Goal: Complete application form

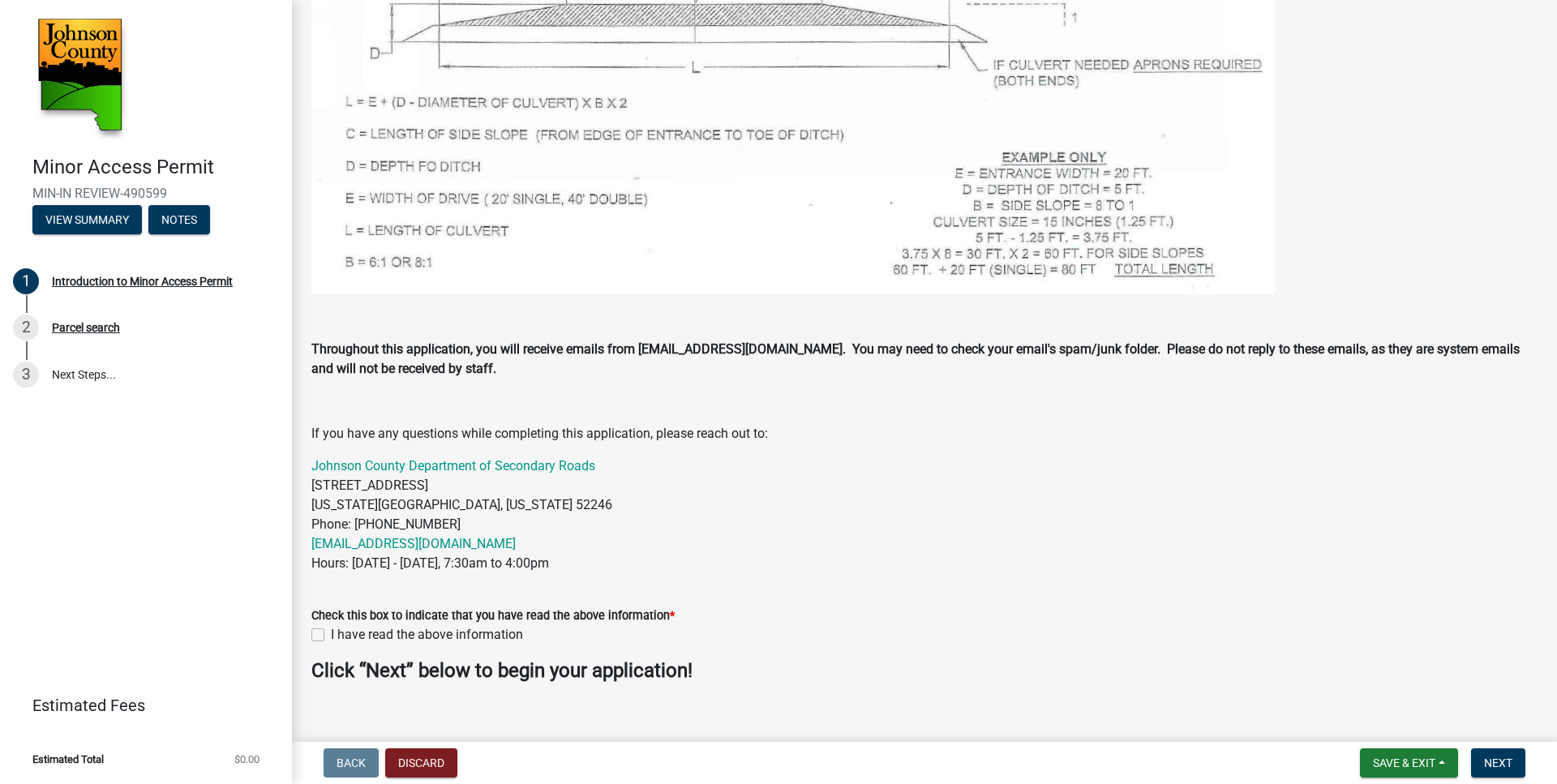
scroll to position [794, 0]
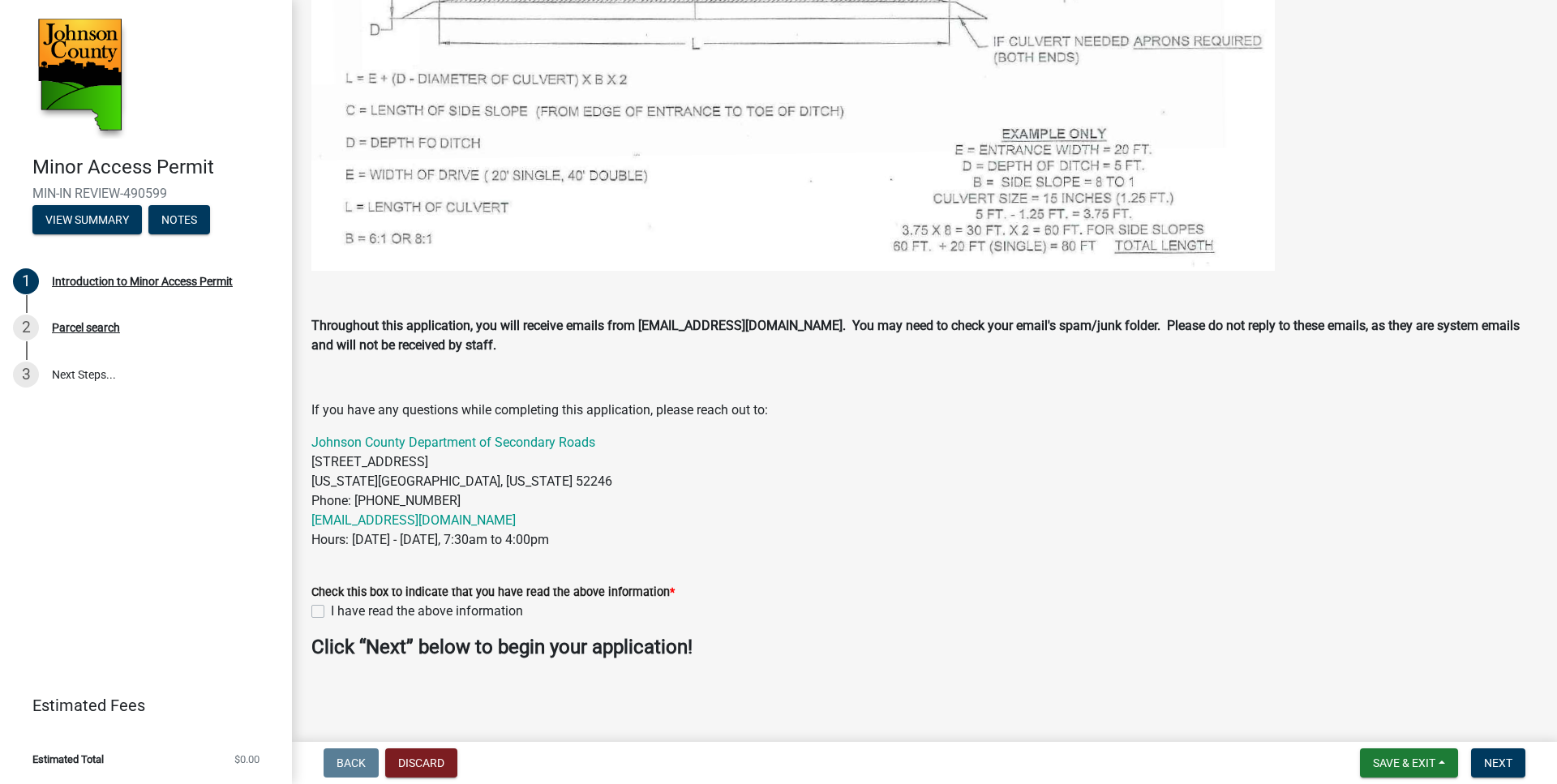
click at [330, 609] on label "I have read the above information" at bounding box center [427, 611] width 193 height 19
click at [330, 609] on input "I have read the above information" at bounding box center [336, 607] width 10 height 10
checkbox input "true"
click at [1502, 767] on span "Next" at bounding box center [1498, 762] width 29 height 13
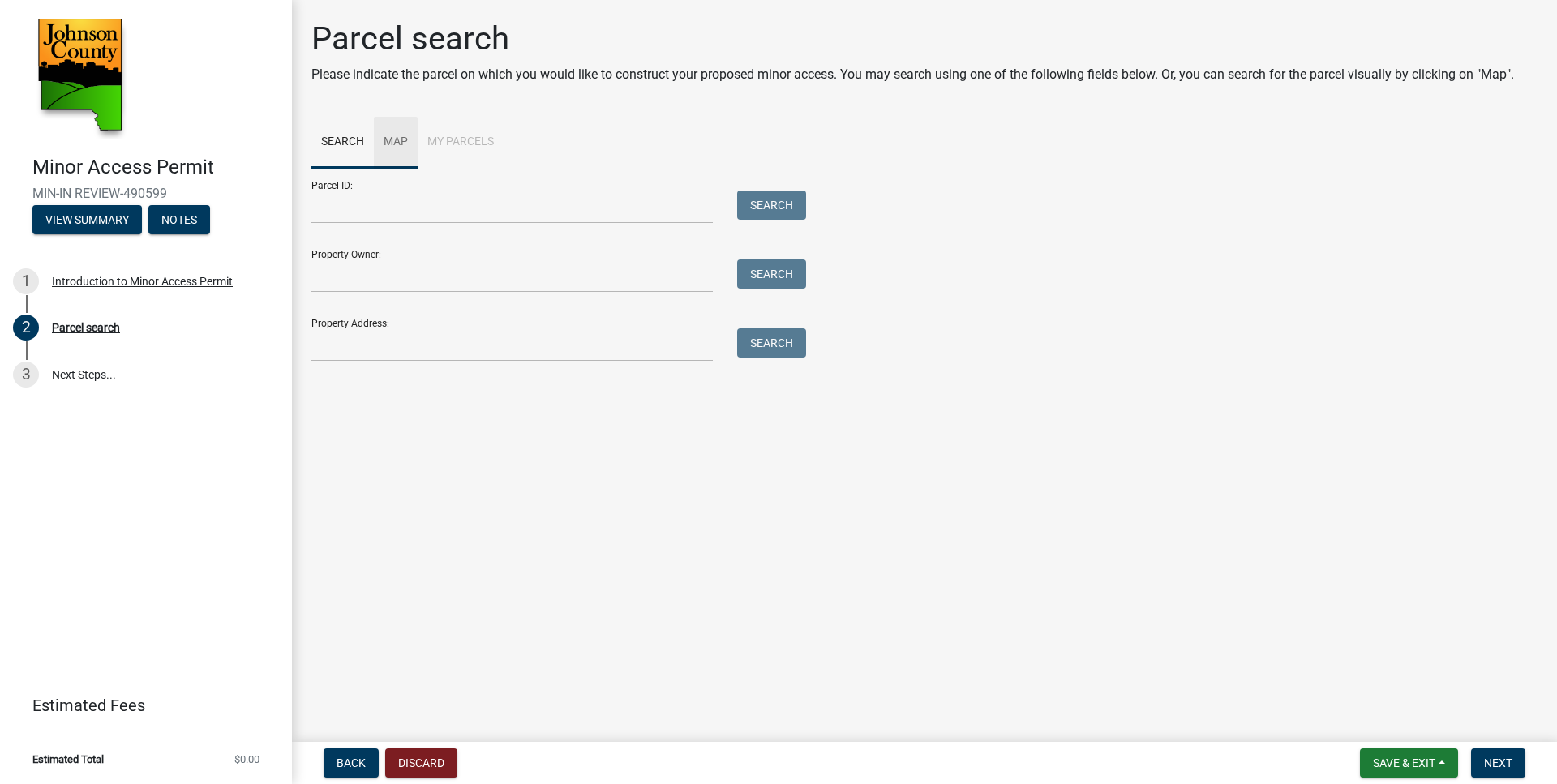
click at [393, 140] on link "Map" at bounding box center [396, 143] width 43 height 52
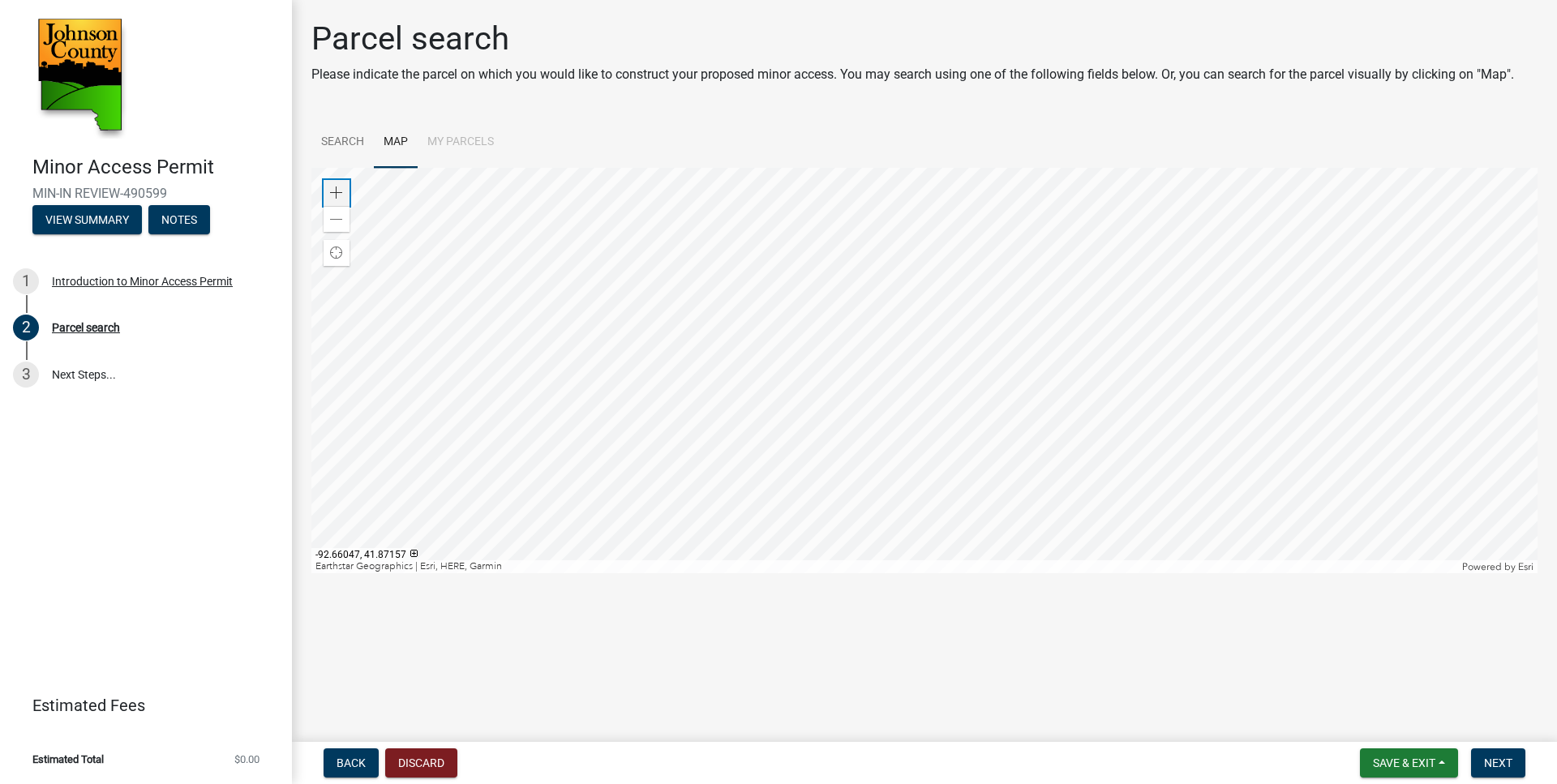
click at [334, 193] on span at bounding box center [337, 193] width 13 height 13
click at [339, 189] on span at bounding box center [337, 193] width 13 height 13
click at [925, 573] on div at bounding box center [925, 371] width 1227 height 406
click at [897, 553] on div at bounding box center [925, 371] width 1227 height 406
click at [872, 280] on div at bounding box center [925, 371] width 1227 height 406
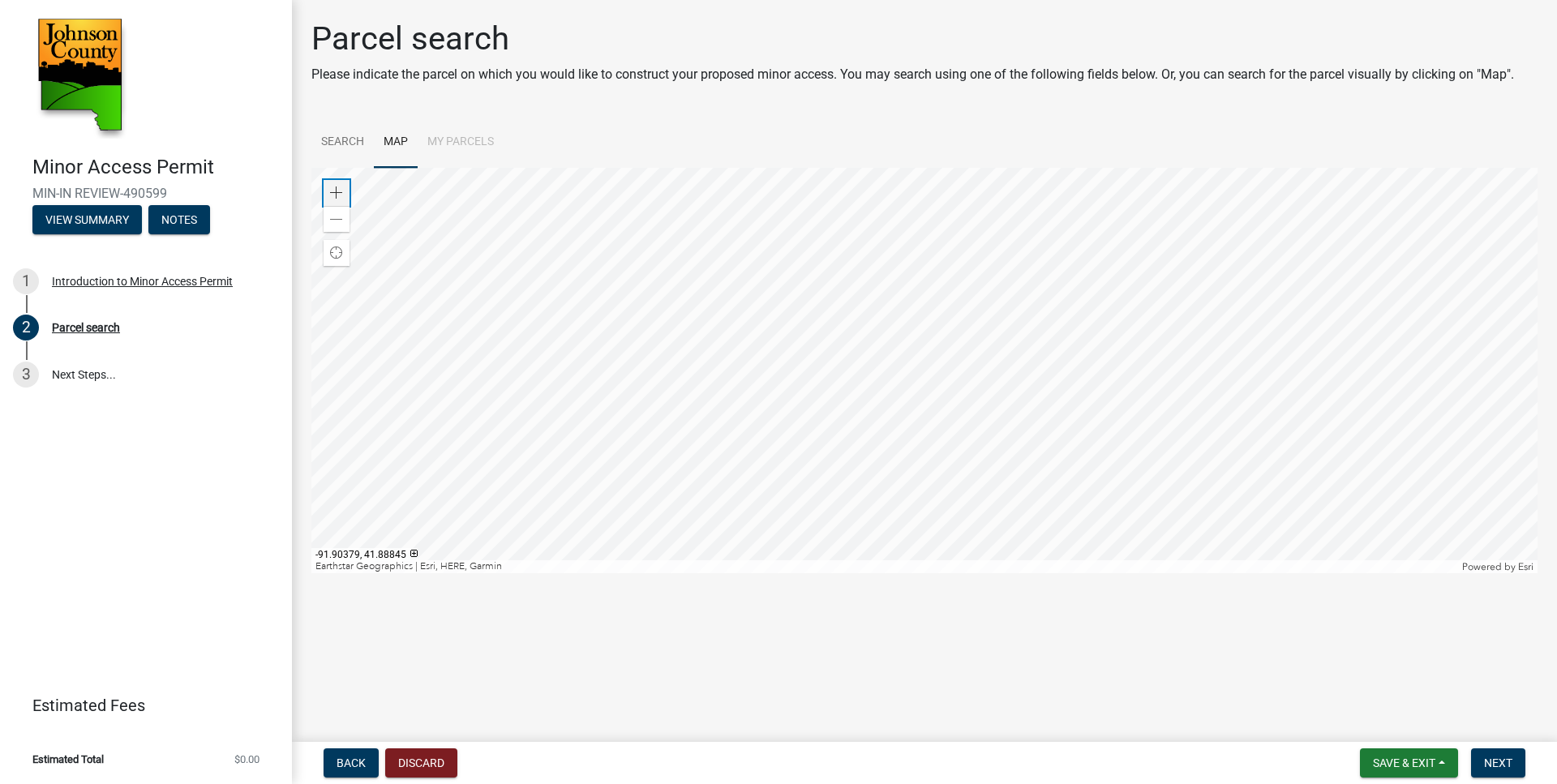
click at [337, 190] on span at bounding box center [337, 193] width 13 height 13
click at [968, 508] on div at bounding box center [925, 371] width 1227 height 406
click at [337, 184] on div "Zoom in" at bounding box center [337, 193] width 26 height 26
click at [330, 186] on div "Zoom in" at bounding box center [337, 193] width 26 height 26
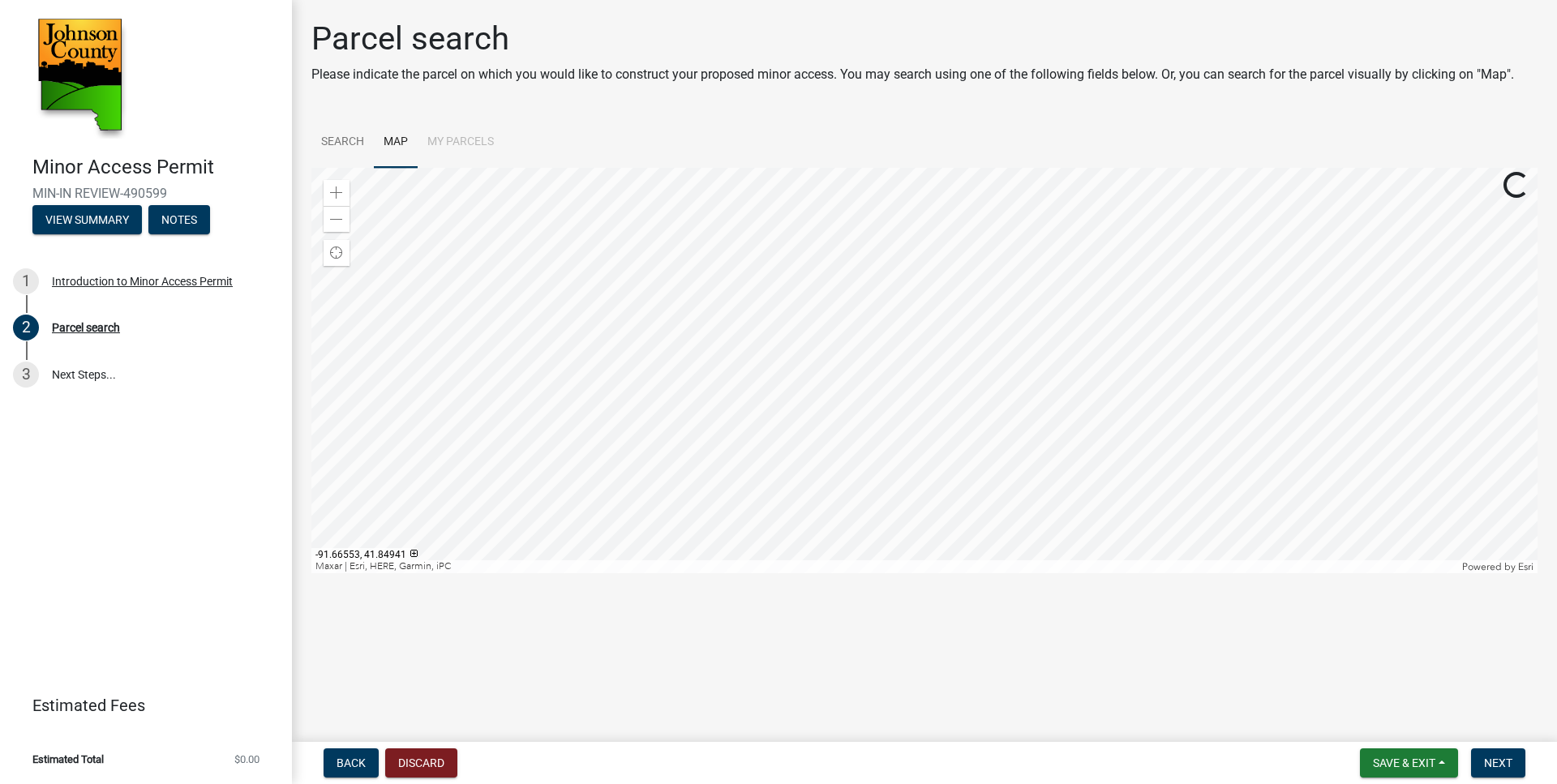
click at [781, 539] on div at bounding box center [925, 371] width 1227 height 406
click at [724, 237] on div at bounding box center [925, 371] width 1227 height 406
click at [1503, 768] on span "Next" at bounding box center [1498, 762] width 29 height 13
click at [1499, 763] on span "Next" at bounding box center [1498, 762] width 29 height 13
click at [731, 235] on div at bounding box center [925, 371] width 1227 height 406
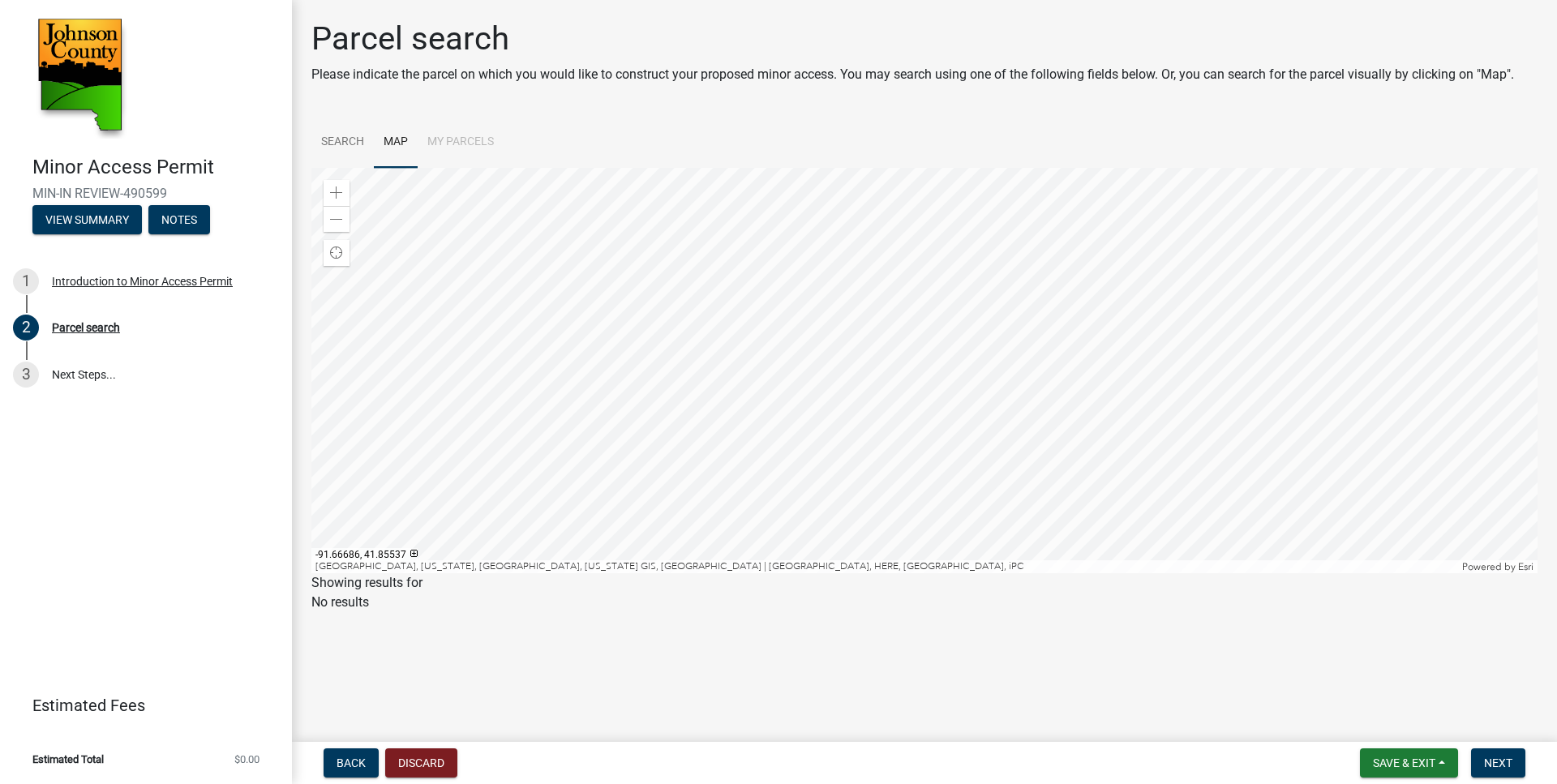
click at [730, 236] on div at bounding box center [925, 371] width 1227 height 406
click at [337, 140] on link "Search" at bounding box center [343, 143] width 62 height 52
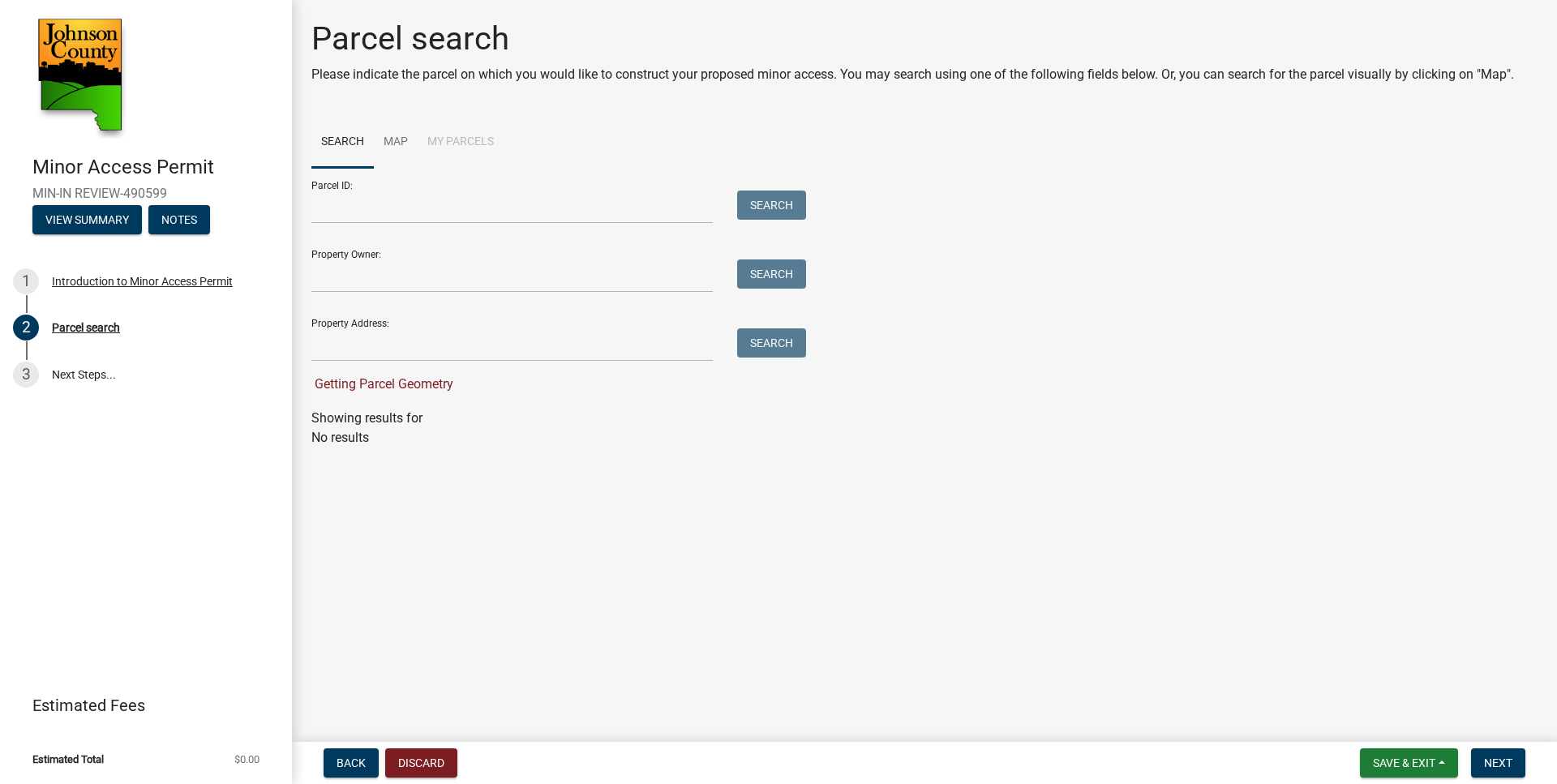
click at [458, 140] on li "My Parcels" at bounding box center [461, 143] width 86 height 52
click at [389, 140] on link "Map" at bounding box center [396, 143] width 43 height 52
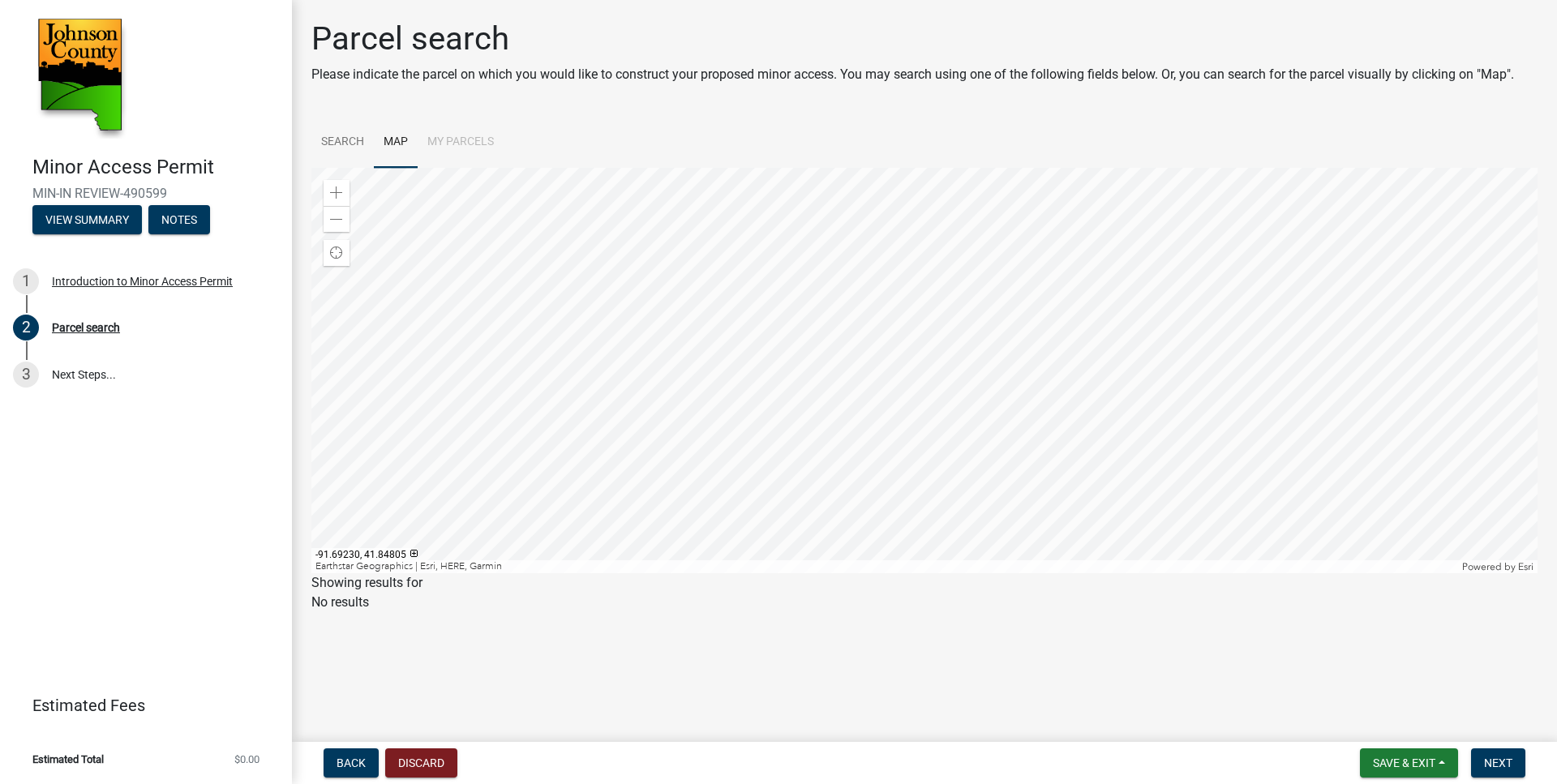
click at [857, 293] on div at bounding box center [925, 371] width 1227 height 406
click at [336, 190] on span at bounding box center [337, 193] width 13 height 13
click at [932, 573] on div at bounding box center [925, 371] width 1227 height 406
click at [954, 433] on div at bounding box center [925, 371] width 1227 height 406
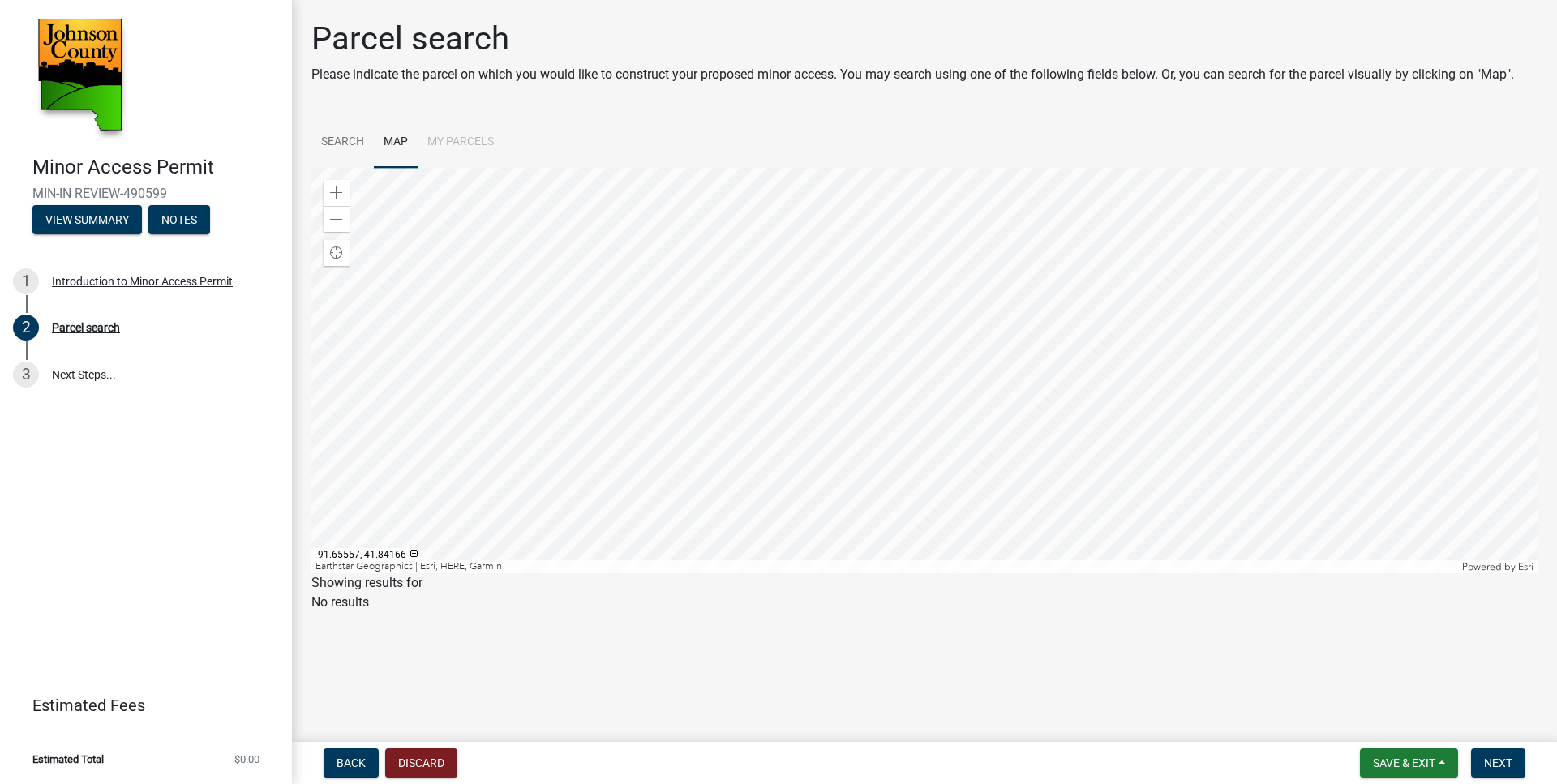
click at [856, 493] on div at bounding box center [925, 371] width 1227 height 406
click at [337, 193] on span at bounding box center [337, 193] width 13 height 13
click at [336, 193] on span at bounding box center [337, 193] width 13 height 13
click at [710, 253] on div at bounding box center [925, 371] width 1227 height 406
click at [736, 428] on div at bounding box center [925, 371] width 1227 height 406
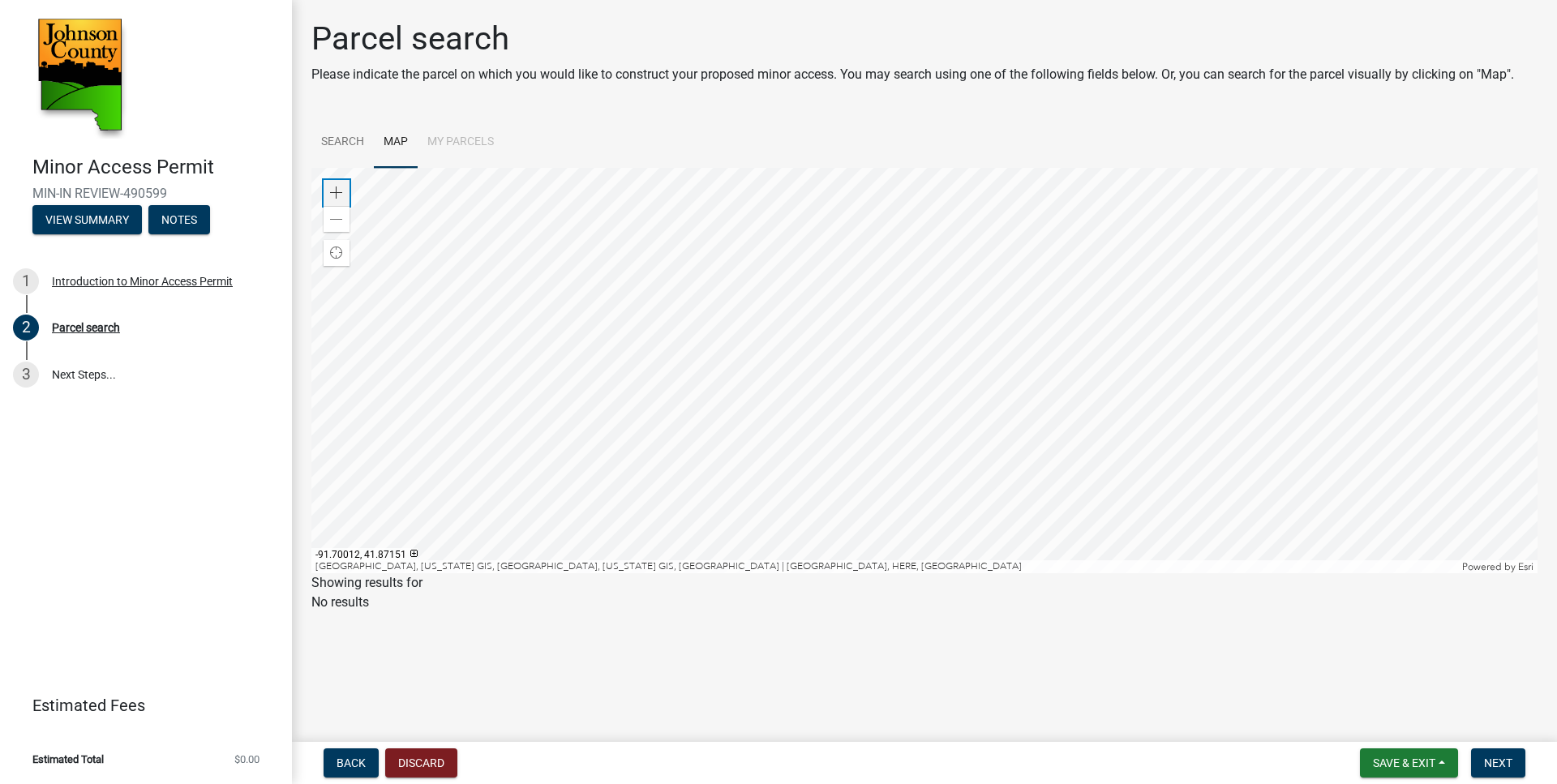
click at [338, 193] on span at bounding box center [337, 193] width 13 height 13
click at [729, 292] on div at bounding box center [925, 371] width 1227 height 406
click at [330, 190] on span at bounding box center [337, 193] width 13 height 13
click at [1070, 421] on div at bounding box center [925, 371] width 1227 height 406
click at [336, 190] on span at bounding box center [337, 193] width 13 height 13
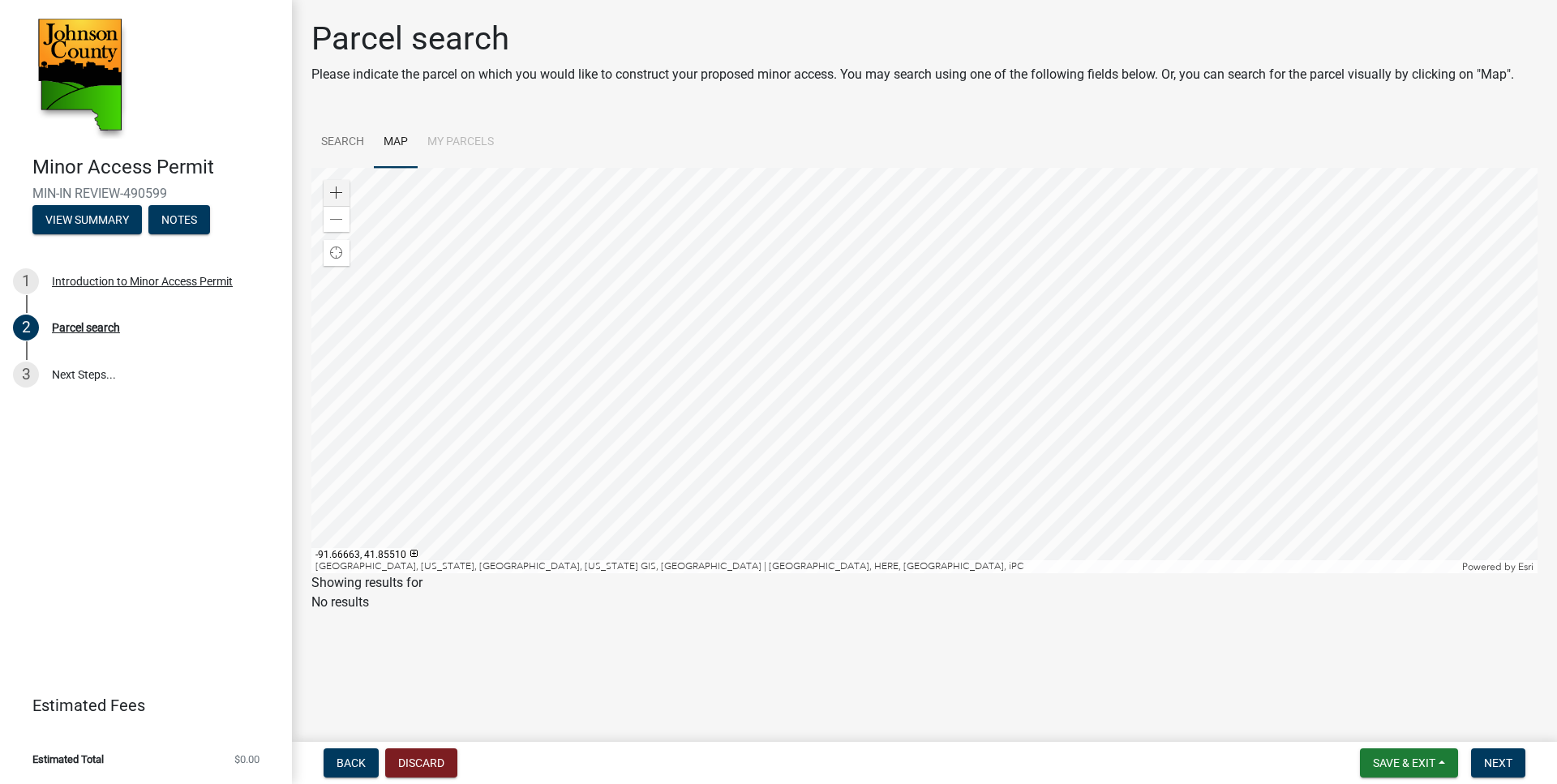
click at [791, 268] on div at bounding box center [925, 371] width 1227 height 406
click at [849, 238] on div at bounding box center [925, 371] width 1227 height 406
click at [927, 214] on div at bounding box center [925, 371] width 1227 height 406
click at [761, 547] on div at bounding box center [925, 371] width 1227 height 406
click at [805, 493] on div at bounding box center [925, 371] width 1227 height 406
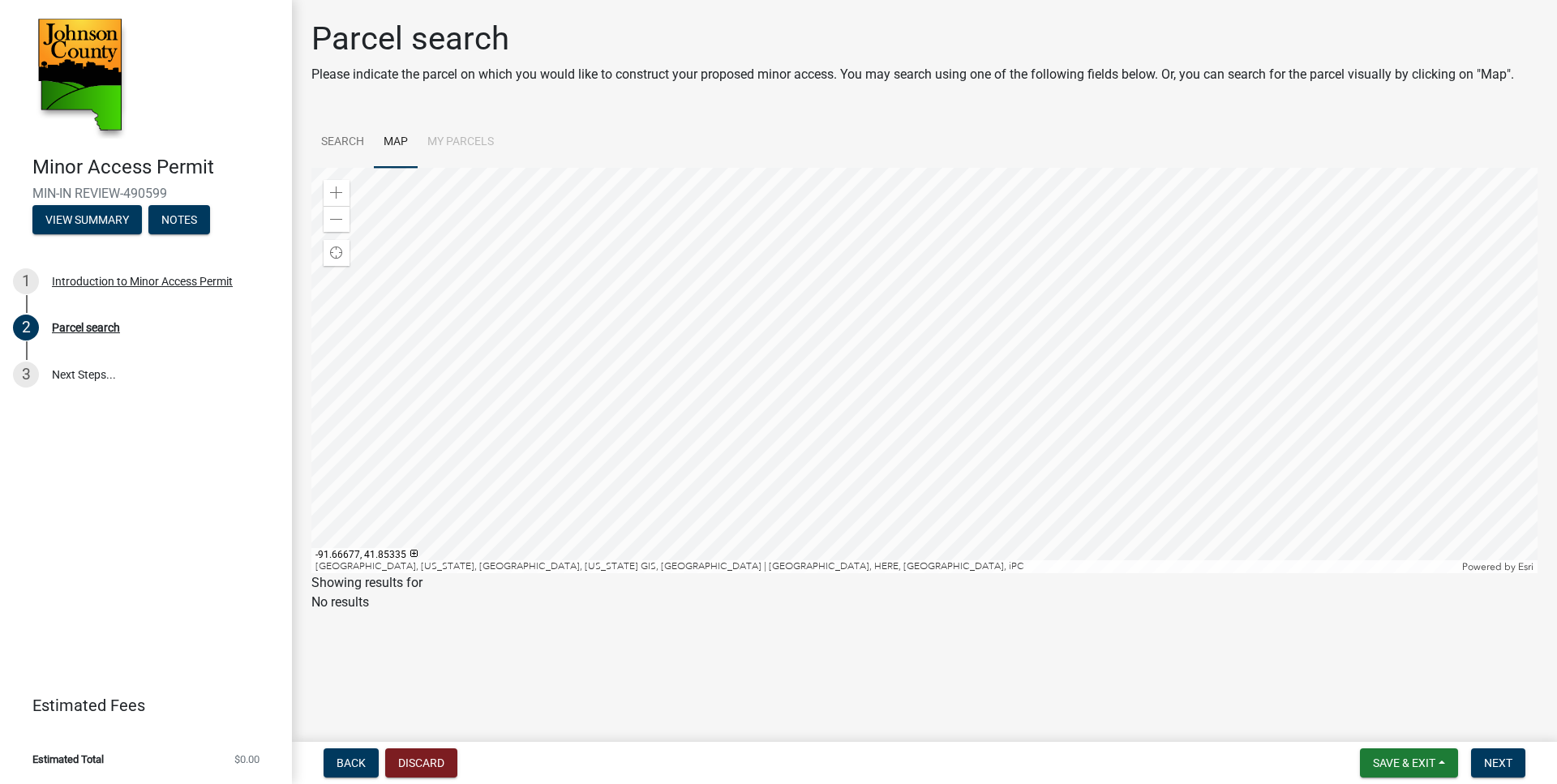
click at [757, 296] on div at bounding box center [925, 371] width 1227 height 406
click at [902, 369] on div at bounding box center [925, 371] width 1227 height 406
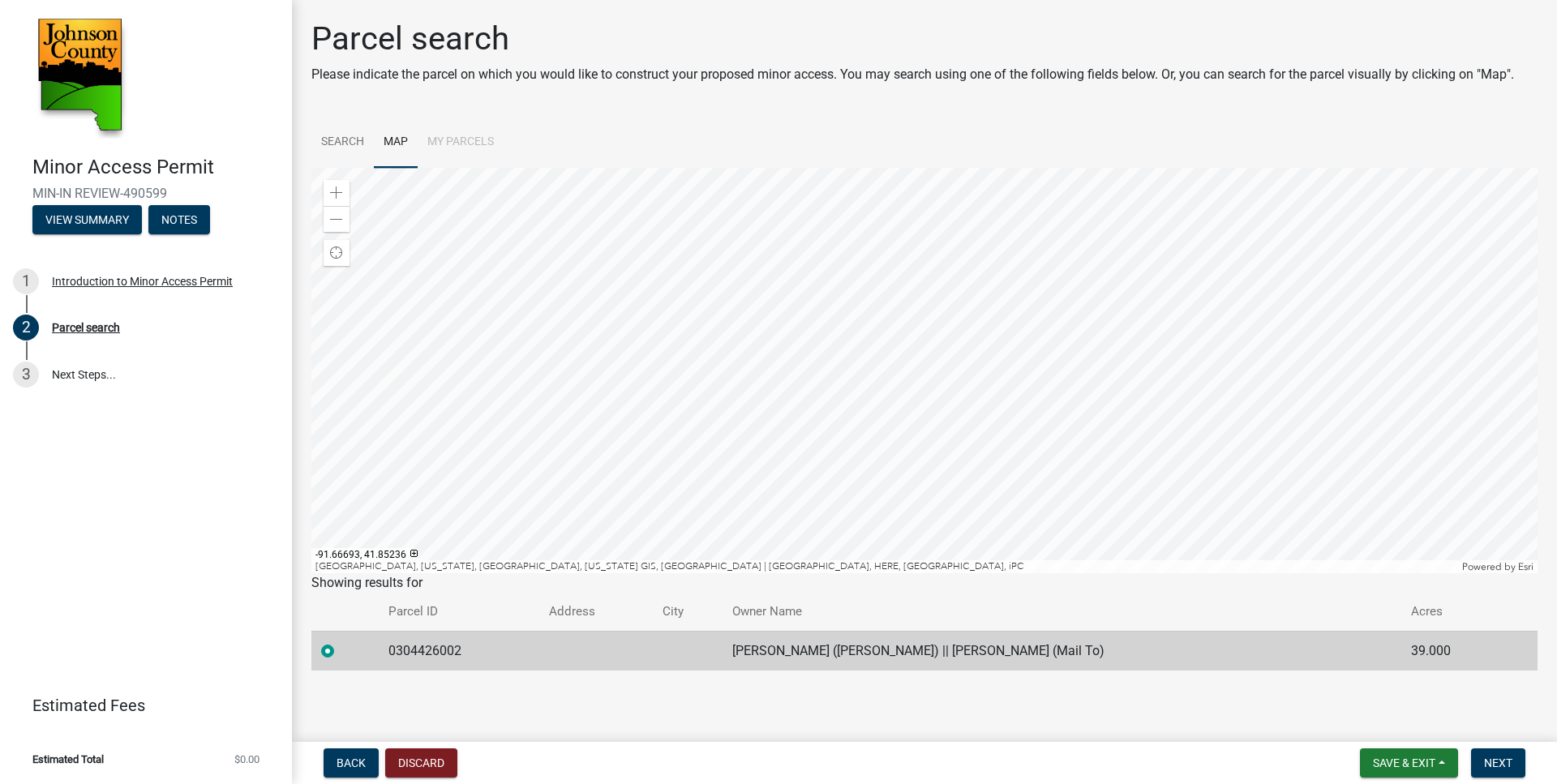
click at [657, 178] on div at bounding box center [925, 371] width 1227 height 406
click at [671, 245] on div at bounding box center [925, 371] width 1227 height 406
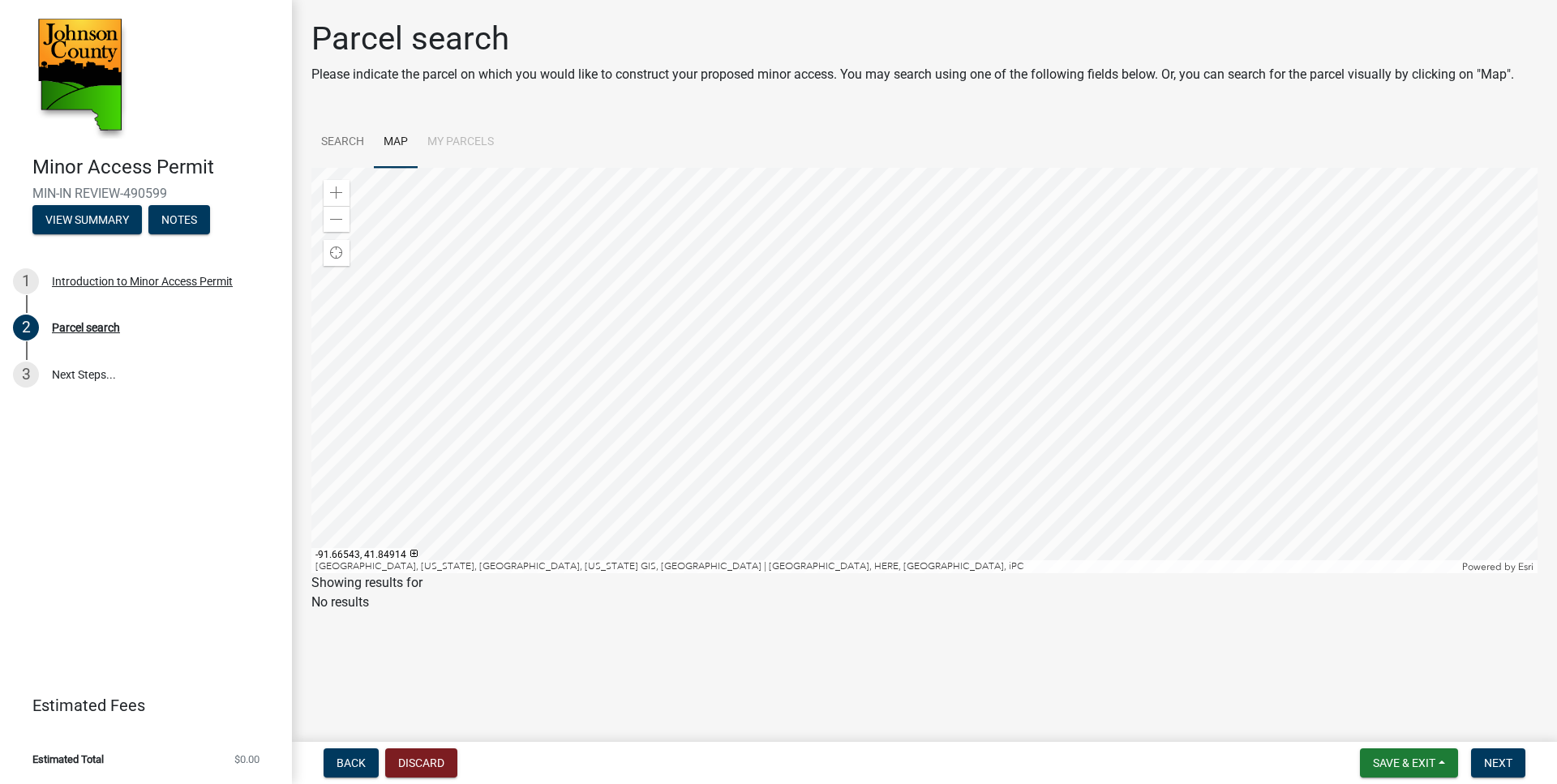
click at [729, 369] on div at bounding box center [925, 371] width 1227 height 406
click at [730, 385] on div at bounding box center [925, 371] width 1227 height 406
click at [811, 451] on div at bounding box center [925, 371] width 1227 height 406
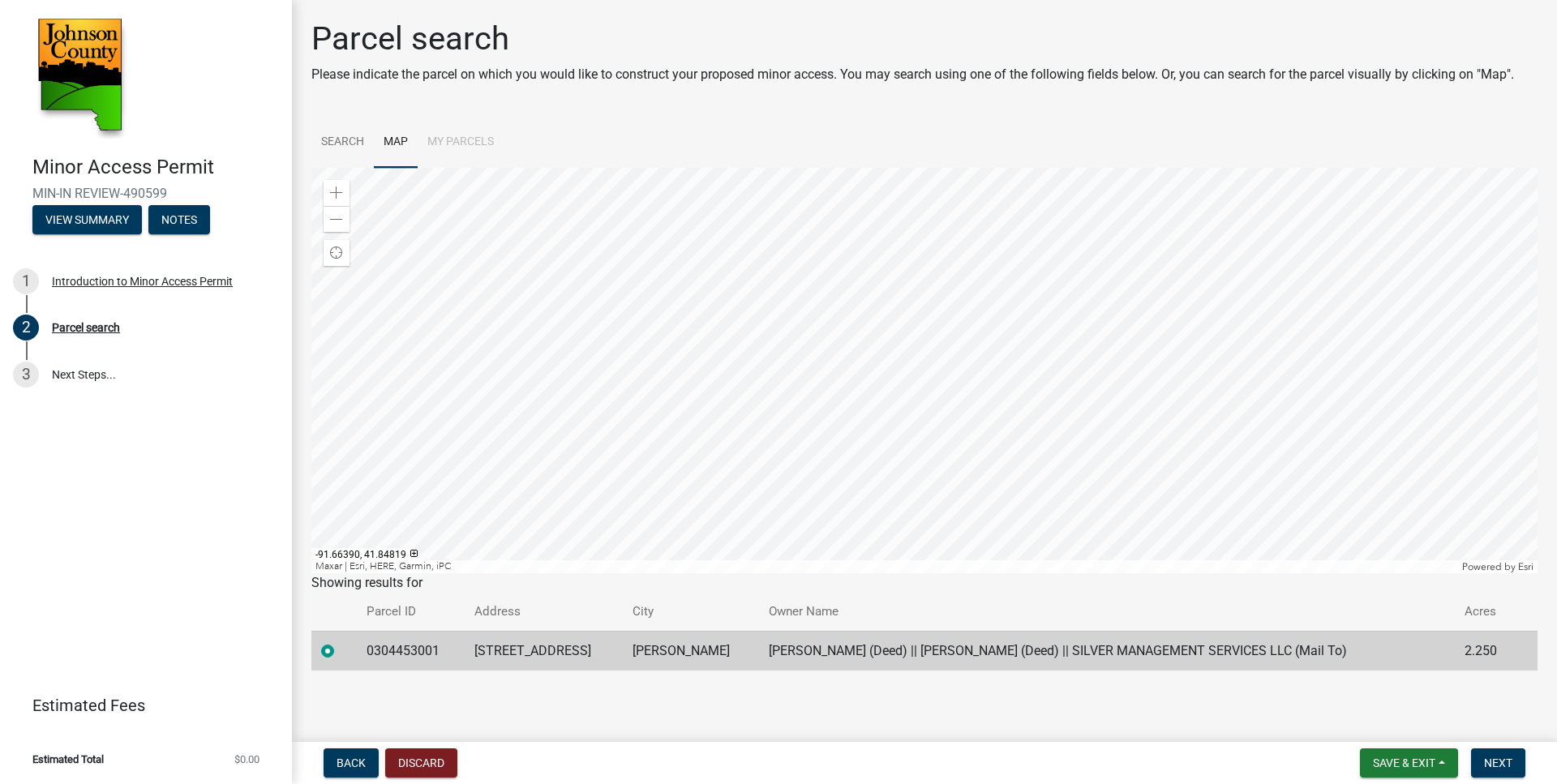
click at [844, 465] on div at bounding box center [925, 371] width 1227 height 406
click at [867, 453] on div at bounding box center [925, 371] width 1227 height 406
click at [674, 540] on div at bounding box center [925, 371] width 1227 height 406
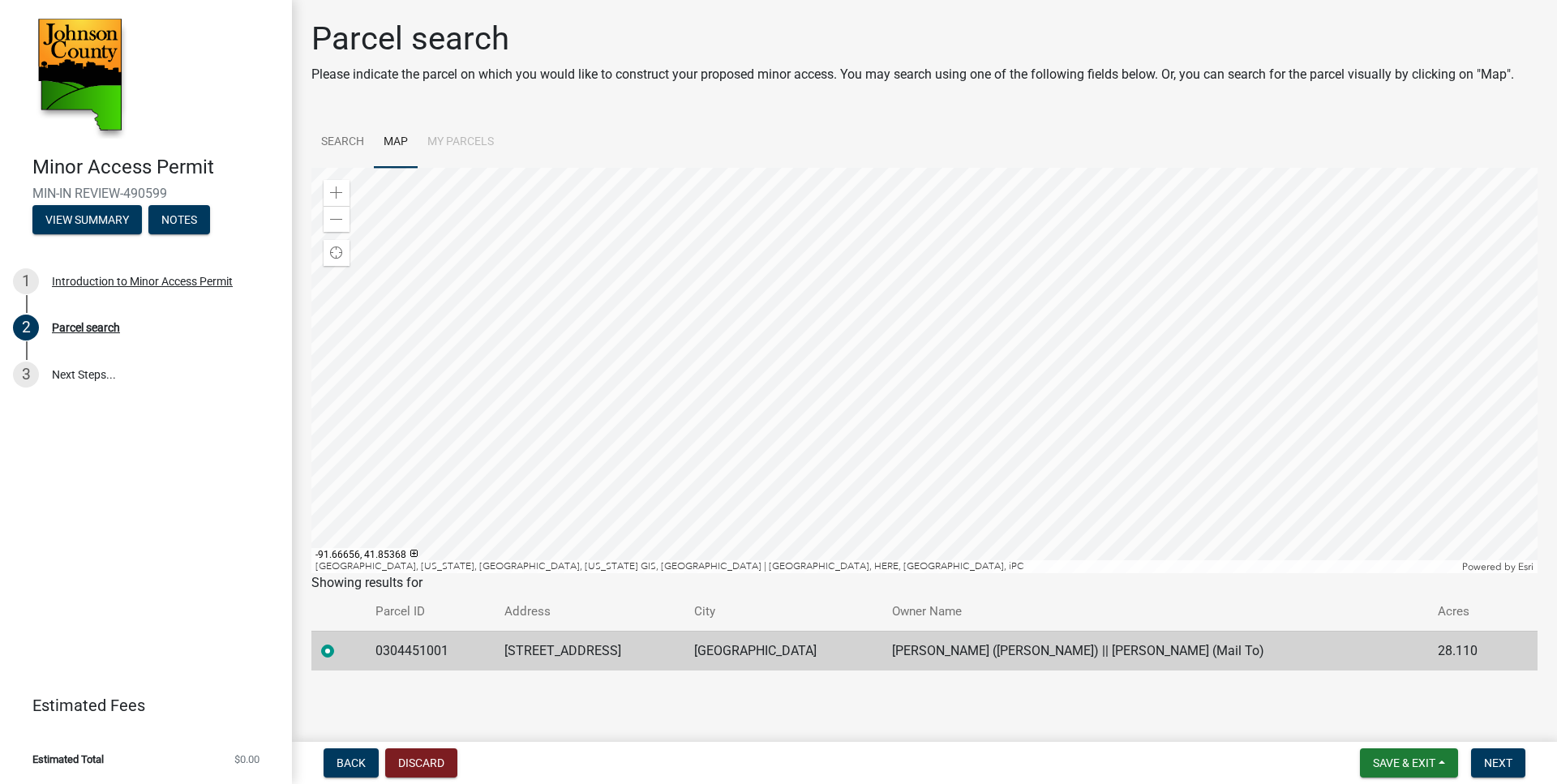
click at [652, 241] on div at bounding box center [925, 371] width 1227 height 406
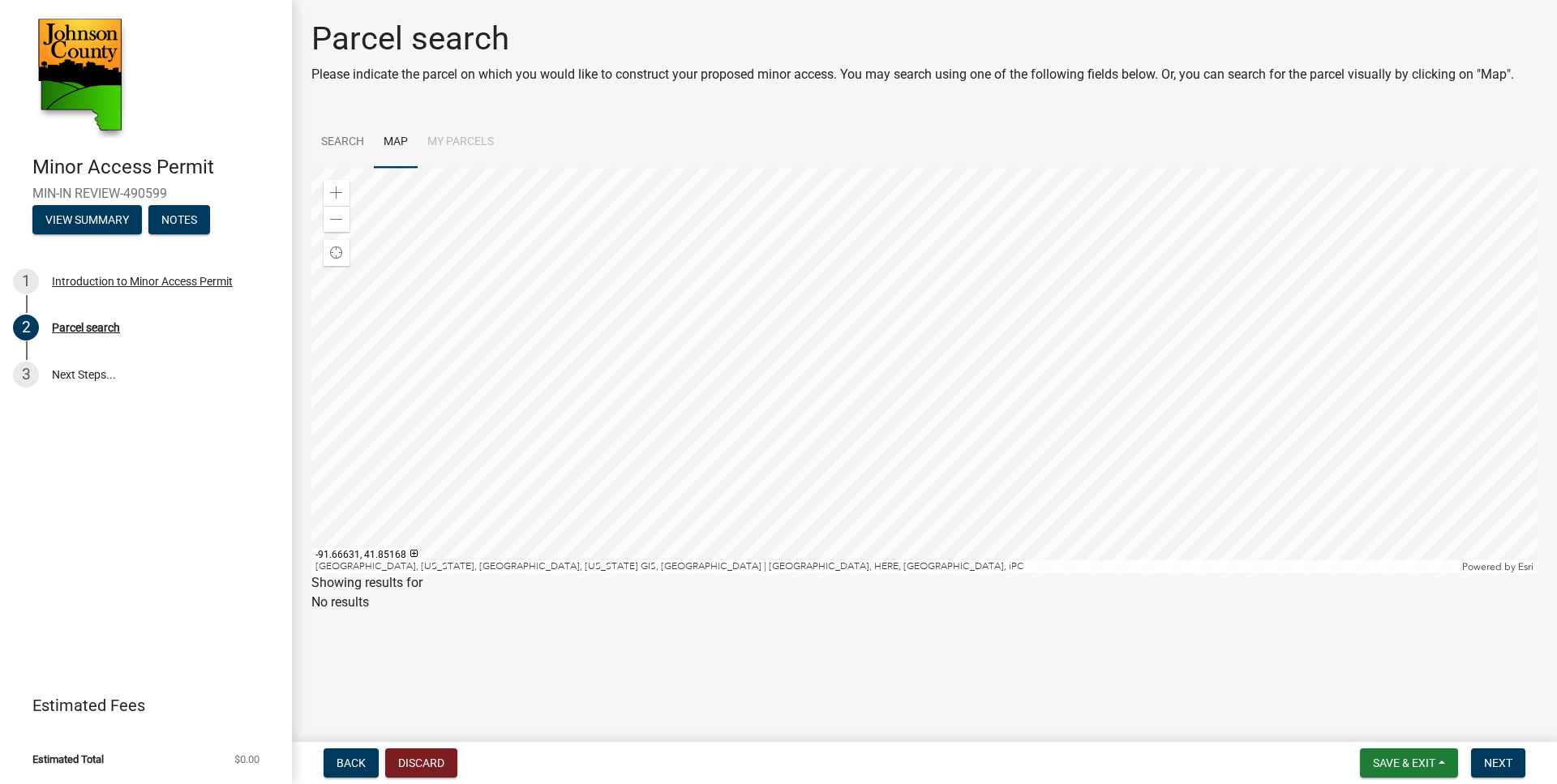
click at [657, 224] on div at bounding box center [925, 371] width 1227 height 406
click at [599, 181] on div at bounding box center [925, 371] width 1227 height 406
click at [758, 515] on div at bounding box center [925, 371] width 1227 height 406
click at [838, 495] on div at bounding box center [925, 371] width 1227 height 406
click at [1443, 763] on button "Save & Exit" at bounding box center [1409, 763] width 98 height 29
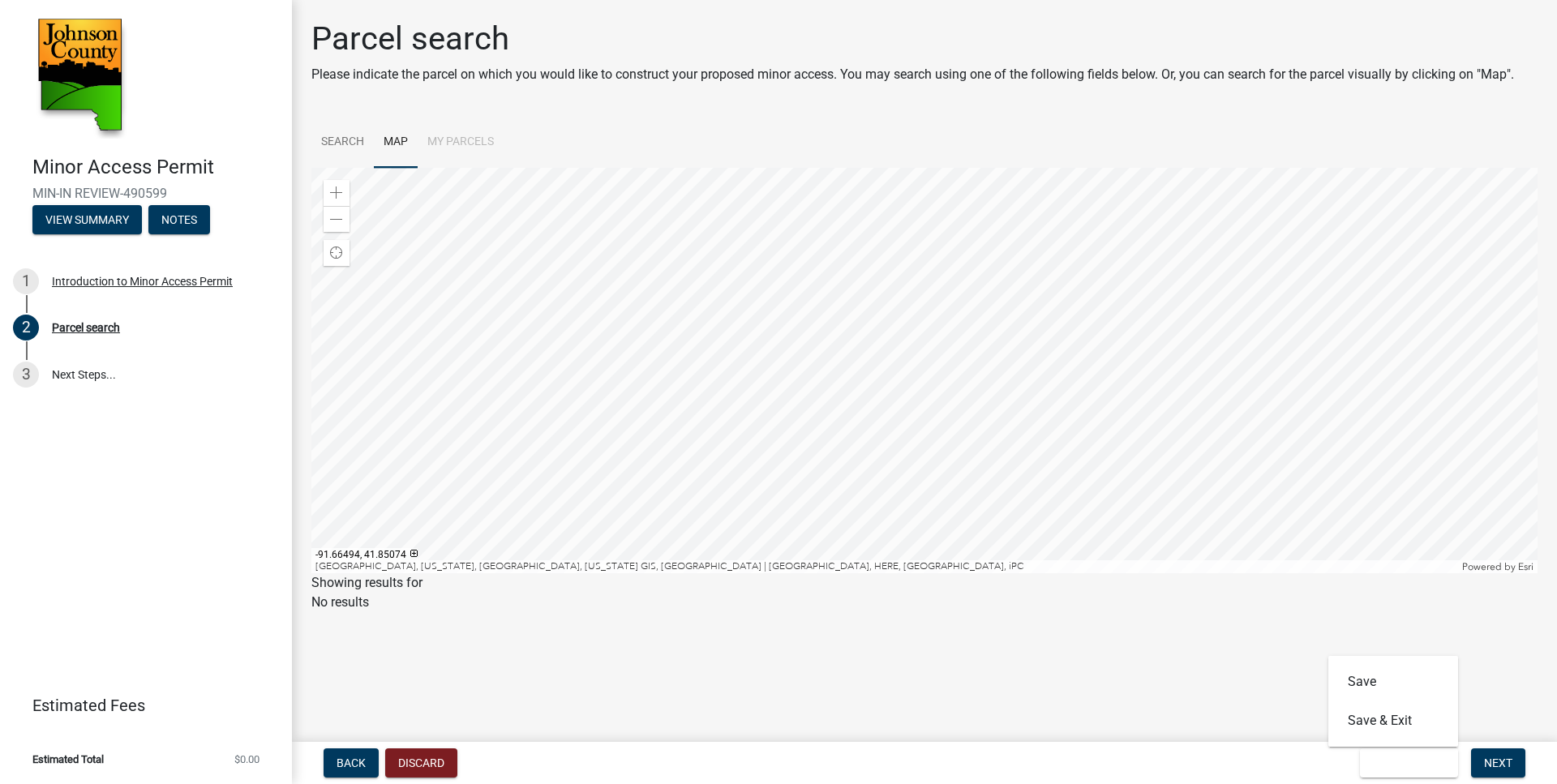
click at [1190, 676] on main "Parcel search Please indicate the parcel on which you would like to construct y…" at bounding box center [925, 368] width 1266 height 735
click at [1483, 756] on button "Next" at bounding box center [1498, 763] width 55 height 29
click at [467, 141] on li "My Parcels" at bounding box center [461, 143] width 86 height 52
click at [337, 140] on link "Search" at bounding box center [343, 143] width 62 height 52
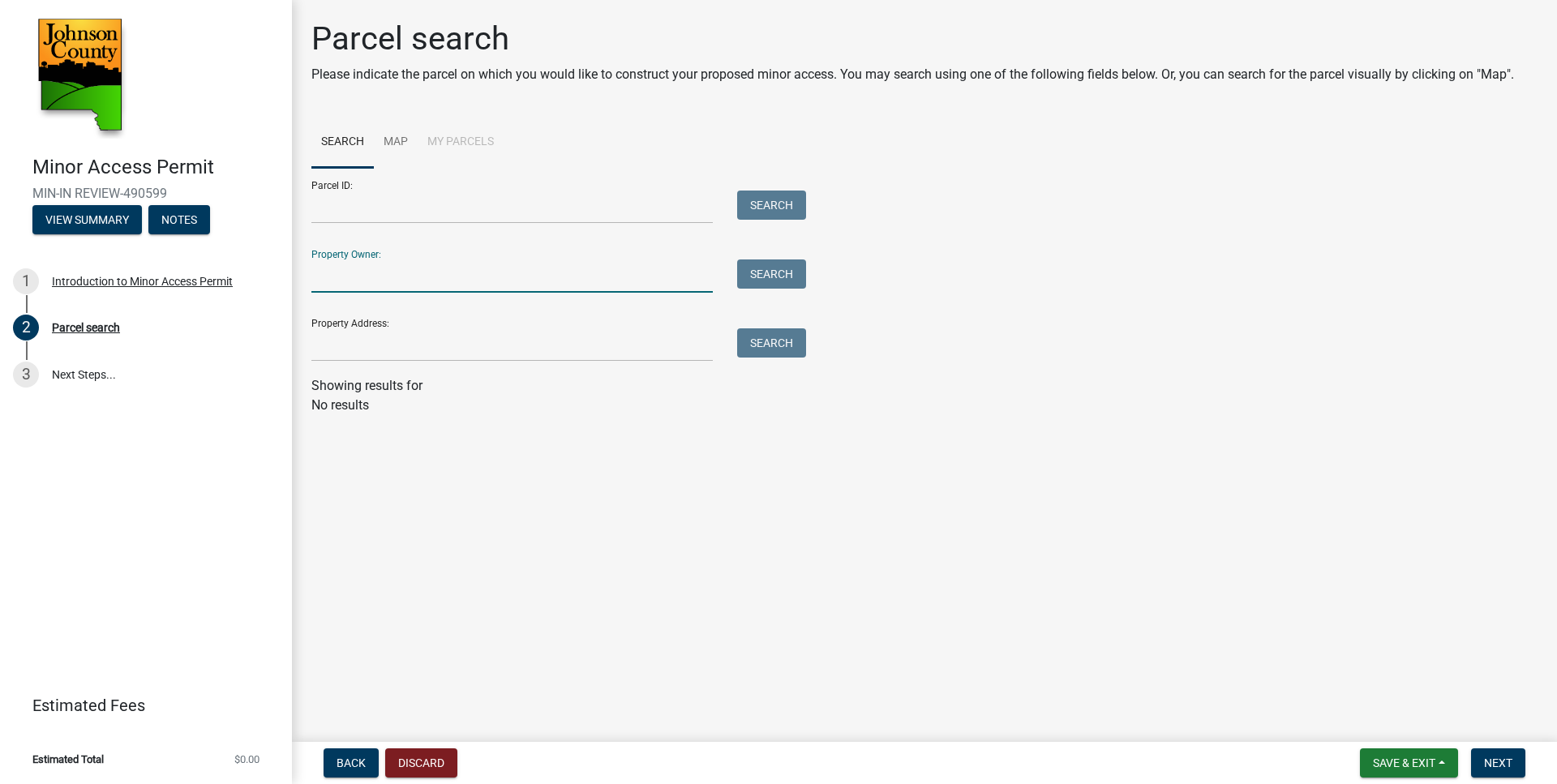
click at [327, 279] on input "Property Owner:" at bounding box center [512, 276] width 402 height 33
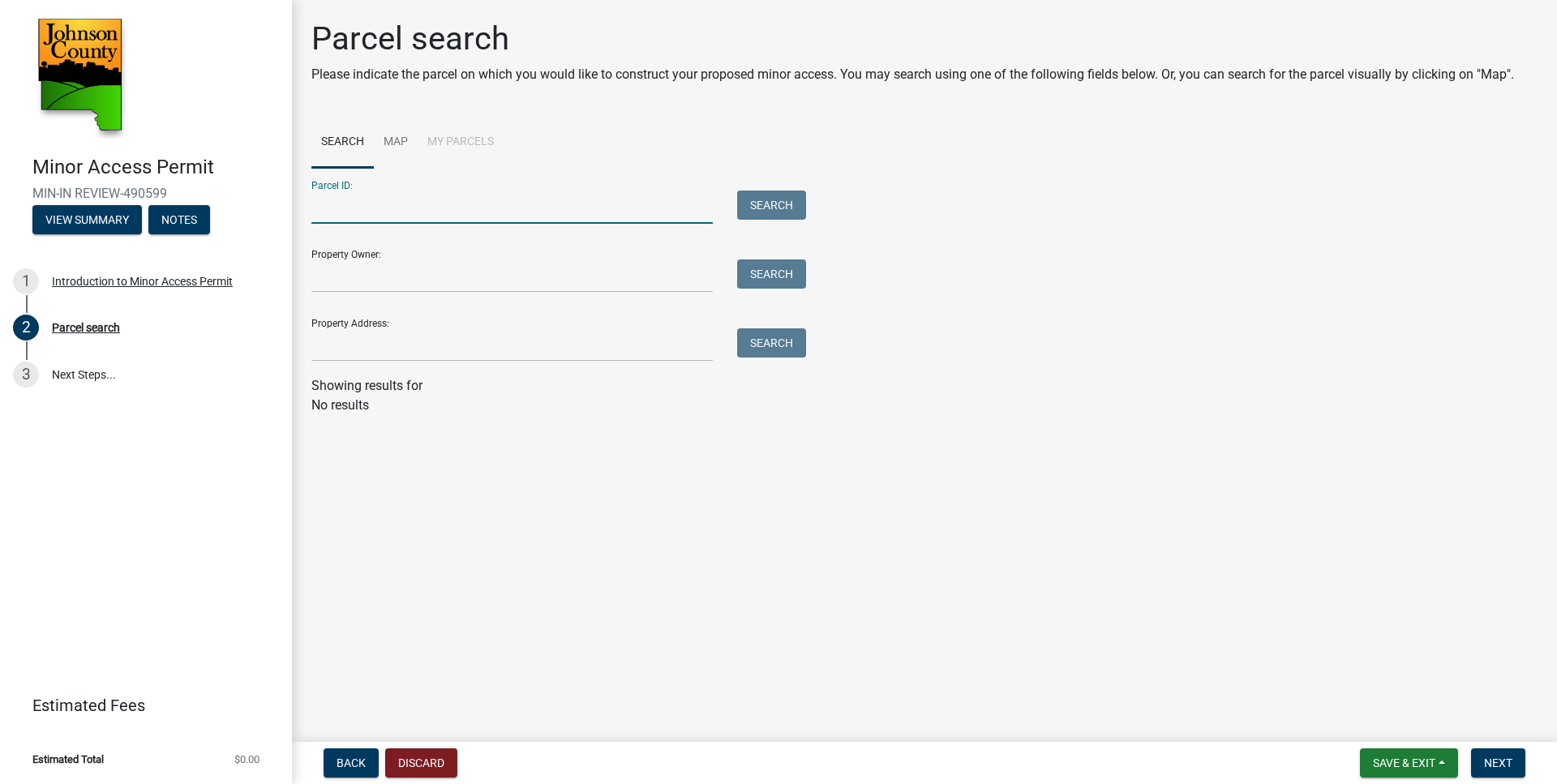
click at [324, 203] on input "Parcel ID:" at bounding box center [512, 207] width 402 height 33
click at [326, 209] on input "Parcel ID:" at bounding box center [512, 207] width 402 height 33
paste input "0304301004"
click at [336, 209] on input "0304301004" at bounding box center [512, 207] width 402 height 33
type input "0304301004"
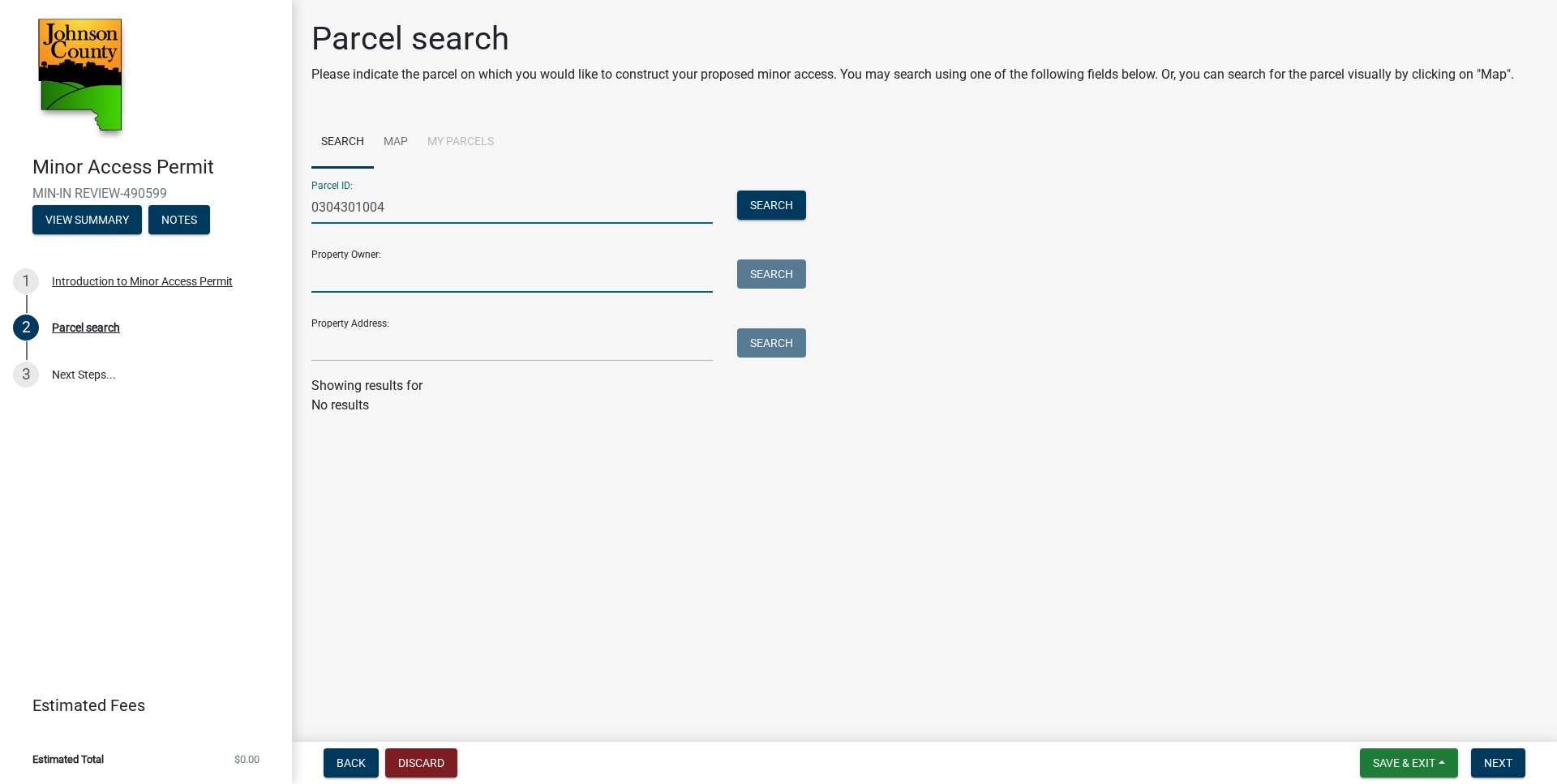
click at [343, 280] on input "Property Owner:" at bounding box center [512, 276] width 402 height 33
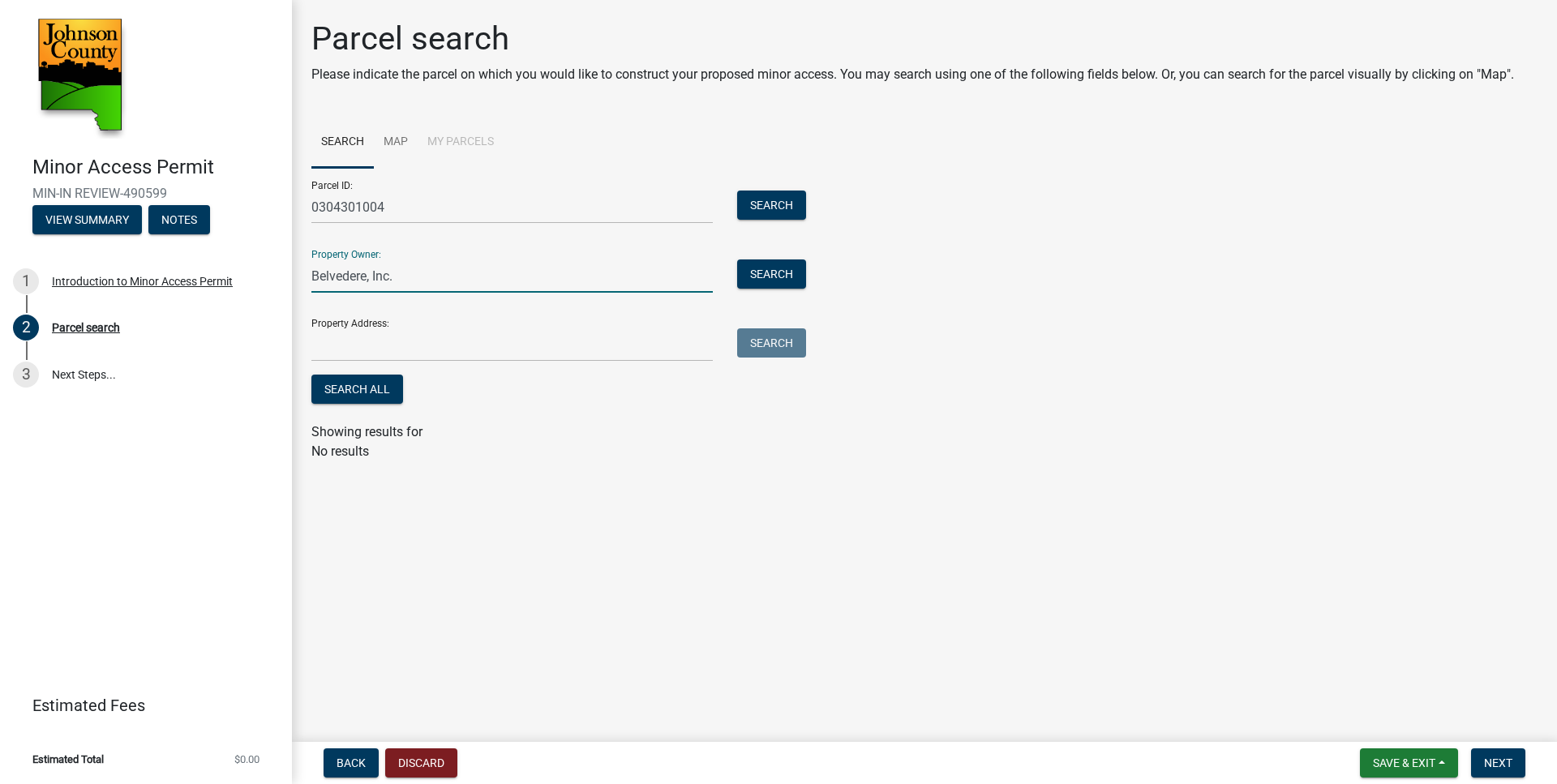
type input "Belvedere, Inc."
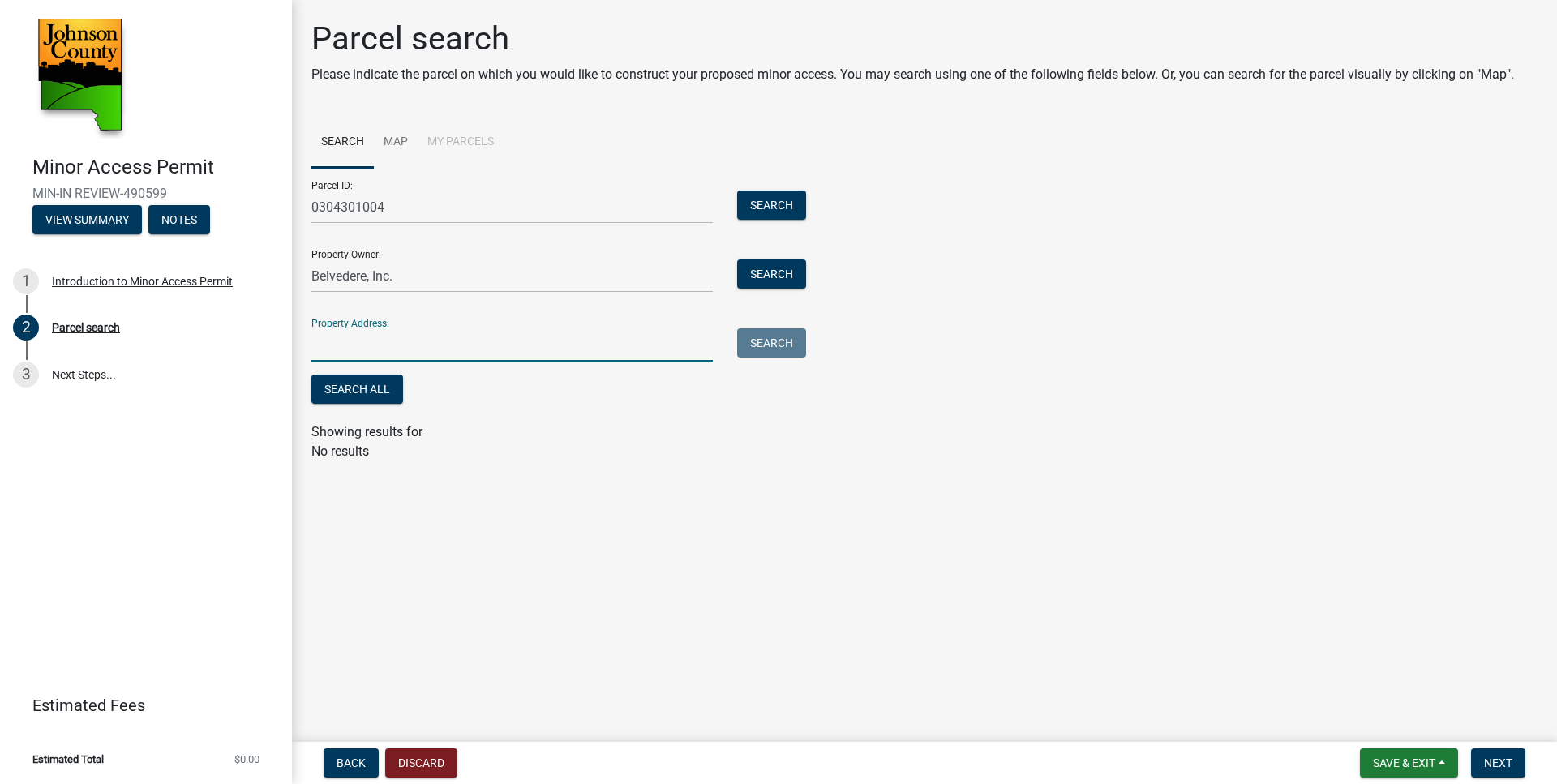
click at [340, 350] on input "Property Address:" at bounding box center [512, 345] width 402 height 33
click at [785, 212] on button "Search" at bounding box center [771, 206] width 69 height 29
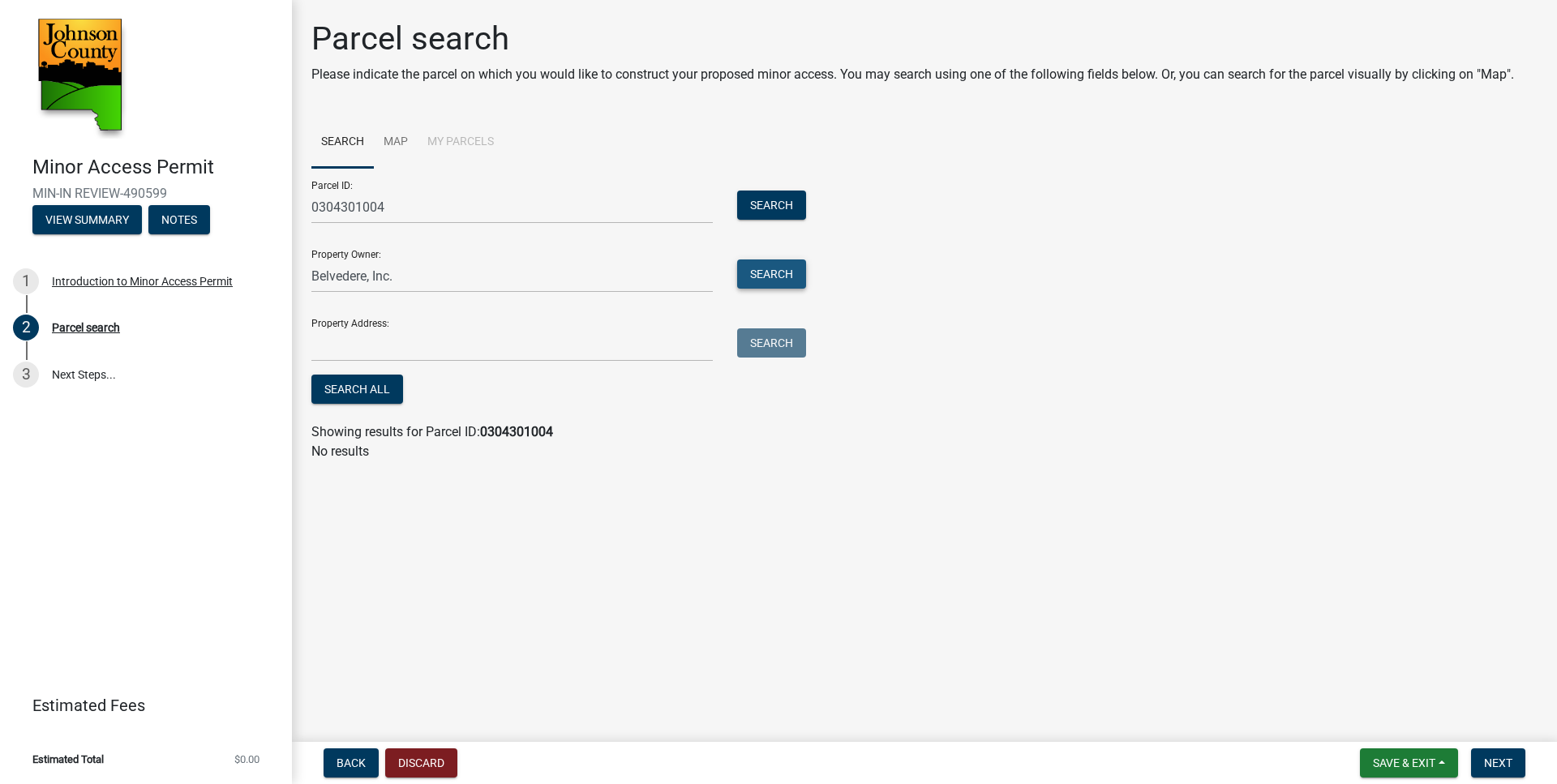
click at [772, 272] on button "Search" at bounding box center [771, 274] width 69 height 29
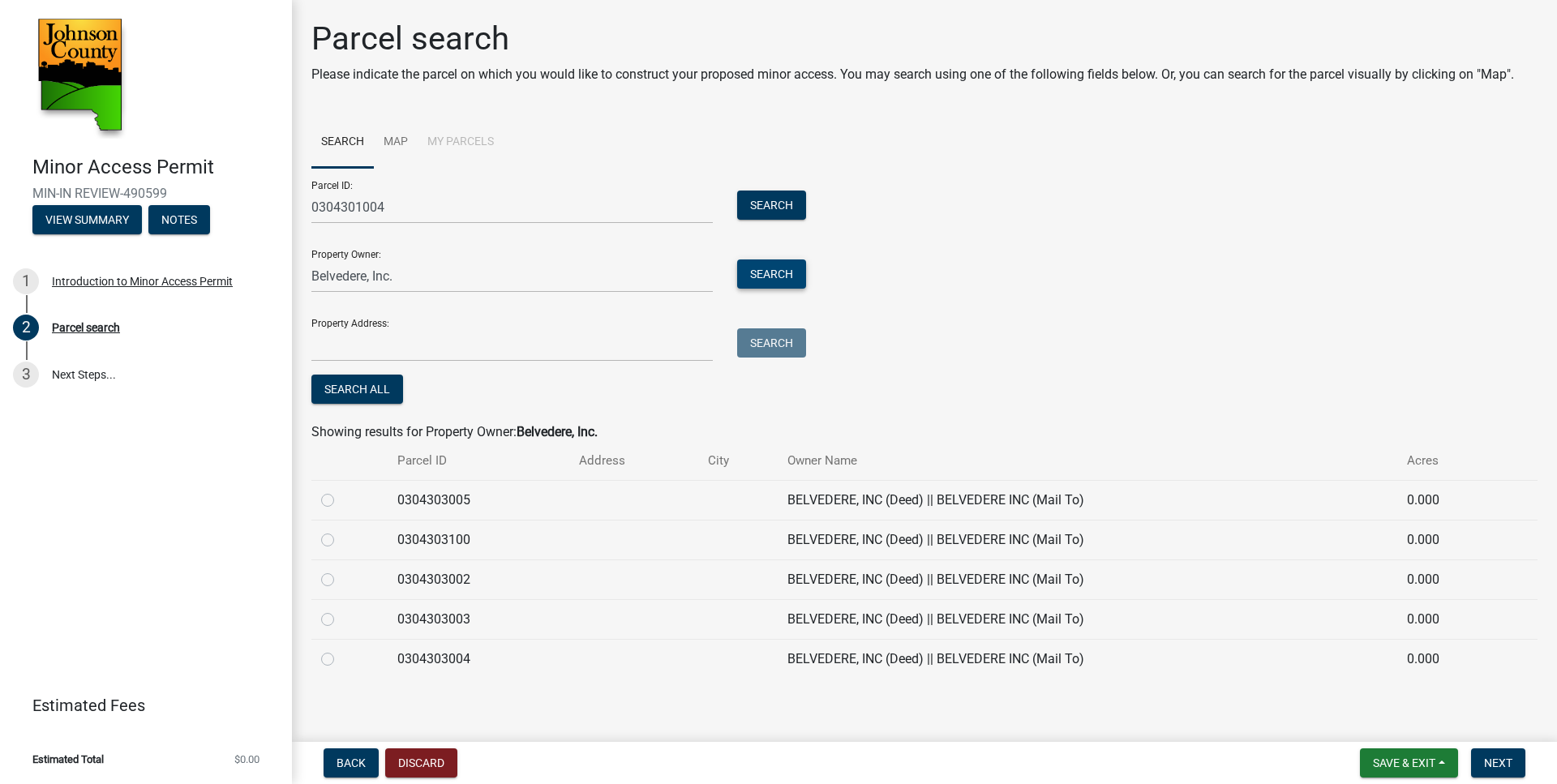
scroll to position [6, 0]
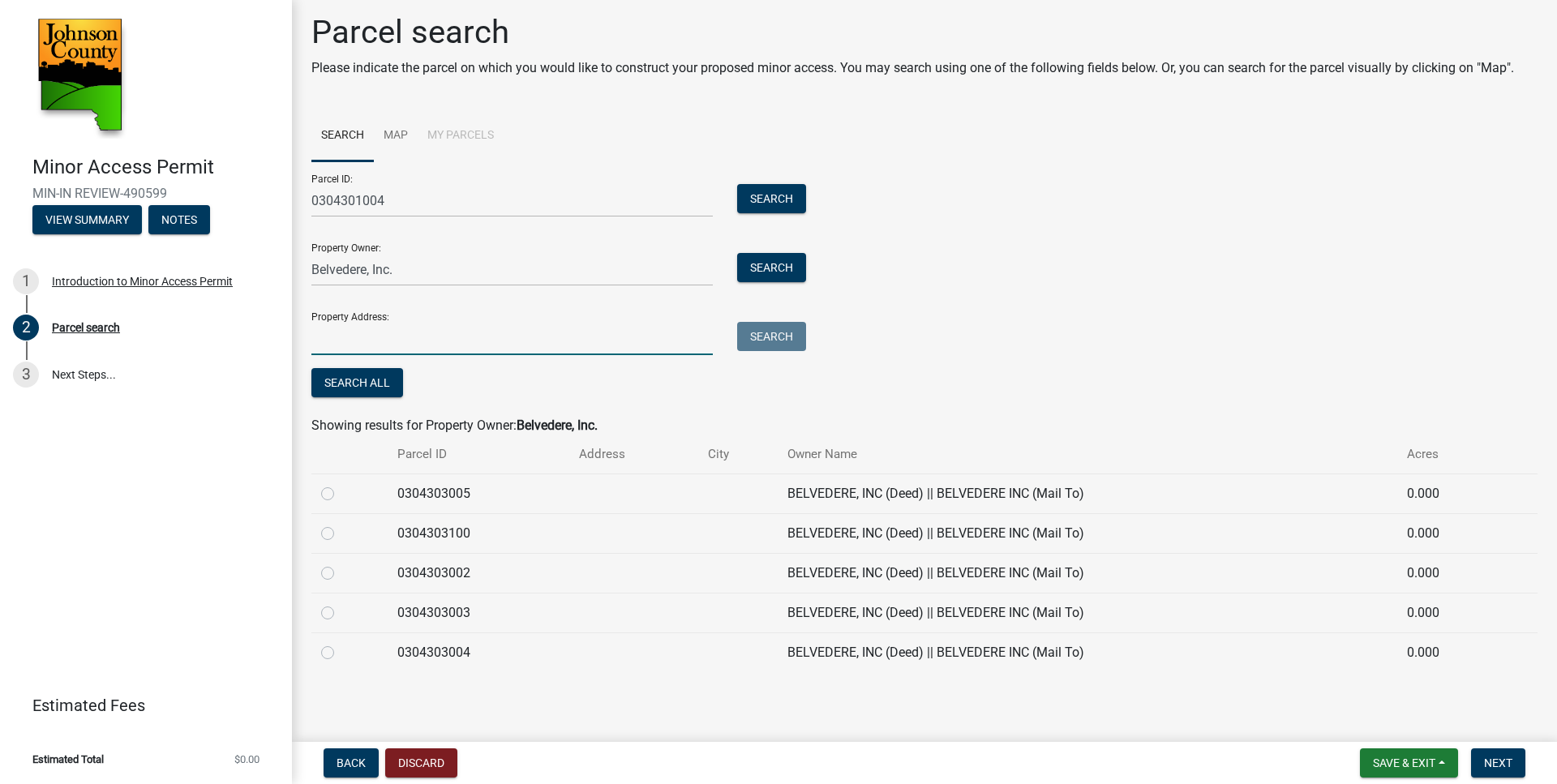
click at [336, 339] on input "Property Address:" at bounding box center [512, 338] width 402 height 33
type input "C"
click at [737, 184] on button "Search" at bounding box center [771, 199] width 69 height 29
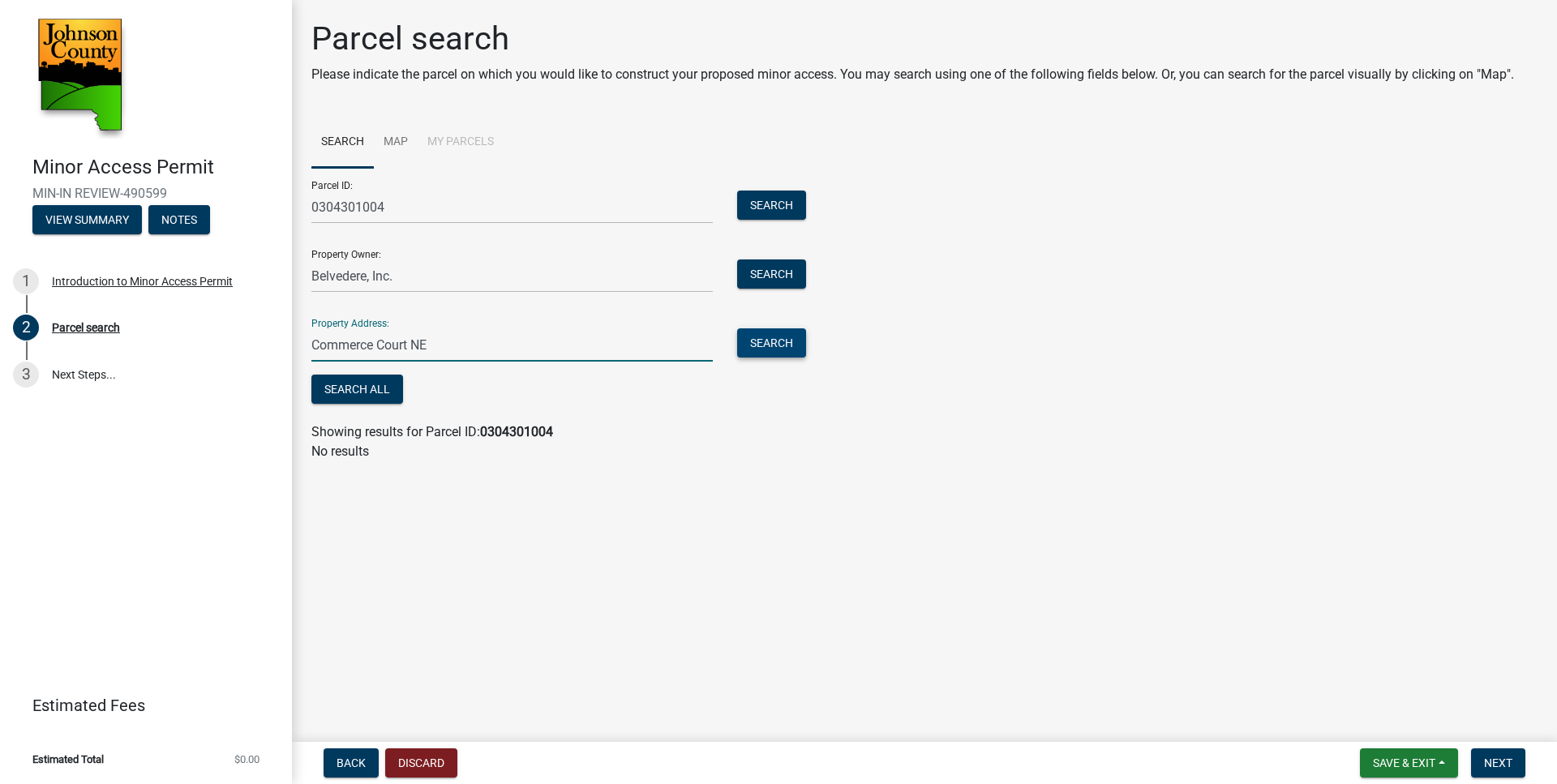
click at [779, 345] on button "Search" at bounding box center [771, 343] width 69 height 29
click at [316, 345] on input "Commerce Court NE" at bounding box center [512, 345] width 402 height 33
type input "[STREET_ADDRESS]"
click at [737, 191] on button "Search" at bounding box center [771, 206] width 69 height 29
click at [780, 348] on button "Search" at bounding box center [771, 343] width 69 height 29
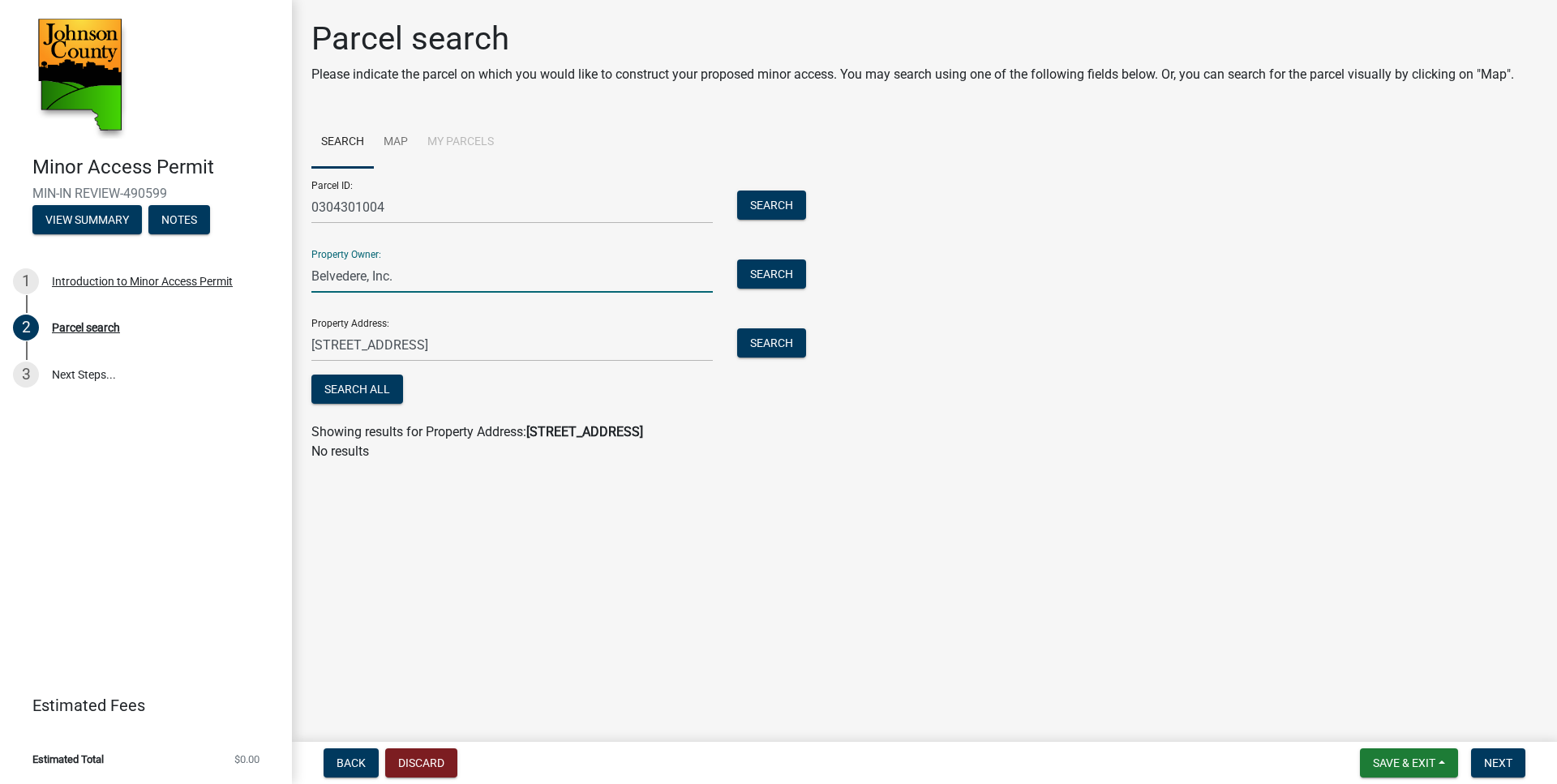
drag, startPoint x: 455, startPoint y: 281, endPoint x: 230, endPoint y: 256, distance: 226.4
click at [311, 259] on input "Belvedere, Inc." at bounding box center [512, 276] width 402 height 33
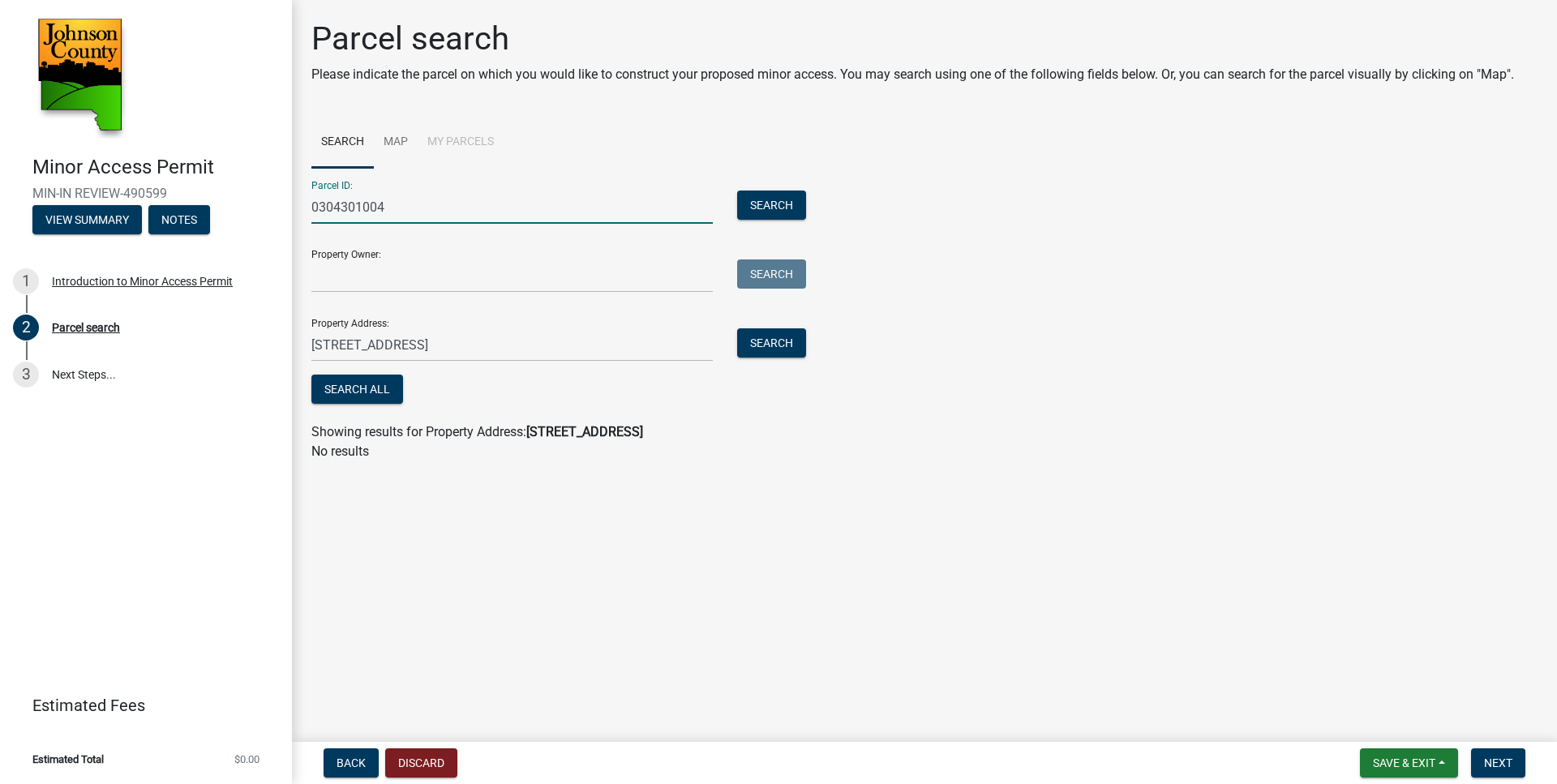
drag, startPoint x: 399, startPoint y: 203, endPoint x: 256, endPoint y: 203, distance: 143.0
click at [311, 203] on input "0304301004" at bounding box center [512, 207] width 402 height 33
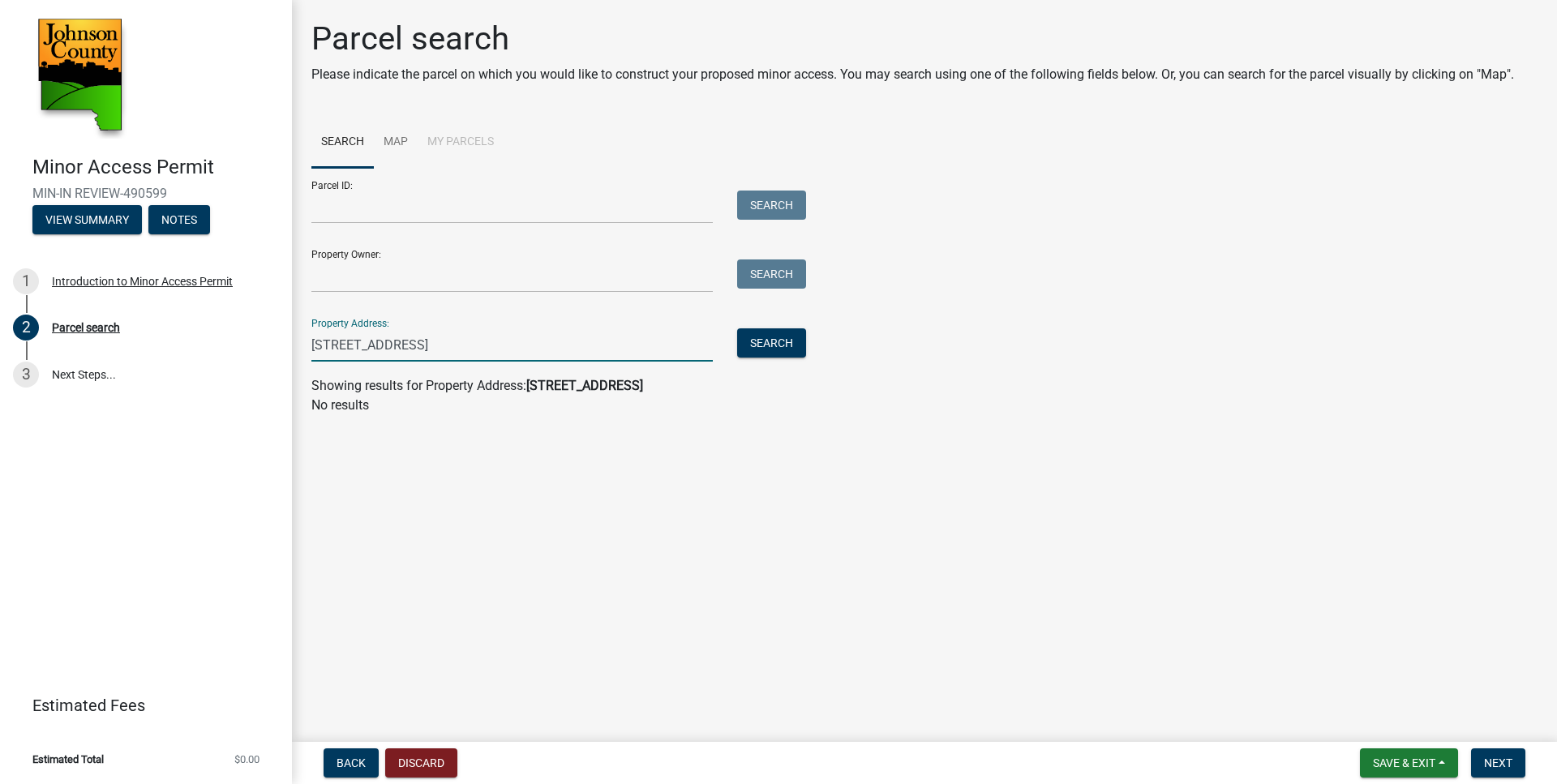
click at [483, 343] on input "[STREET_ADDRESS]" at bounding box center [512, 345] width 402 height 33
click at [782, 344] on button "Search" at bounding box center [771, 343] width 69 height 29
drag, startPoint x: 471, startPoint y: 342, endPoint x: 288, endPoint y: 339, distance: 183.0
click at [311, 339] on input "[STREET_ADDRESS]" at bounding box center [512, 345] width 402 height 33
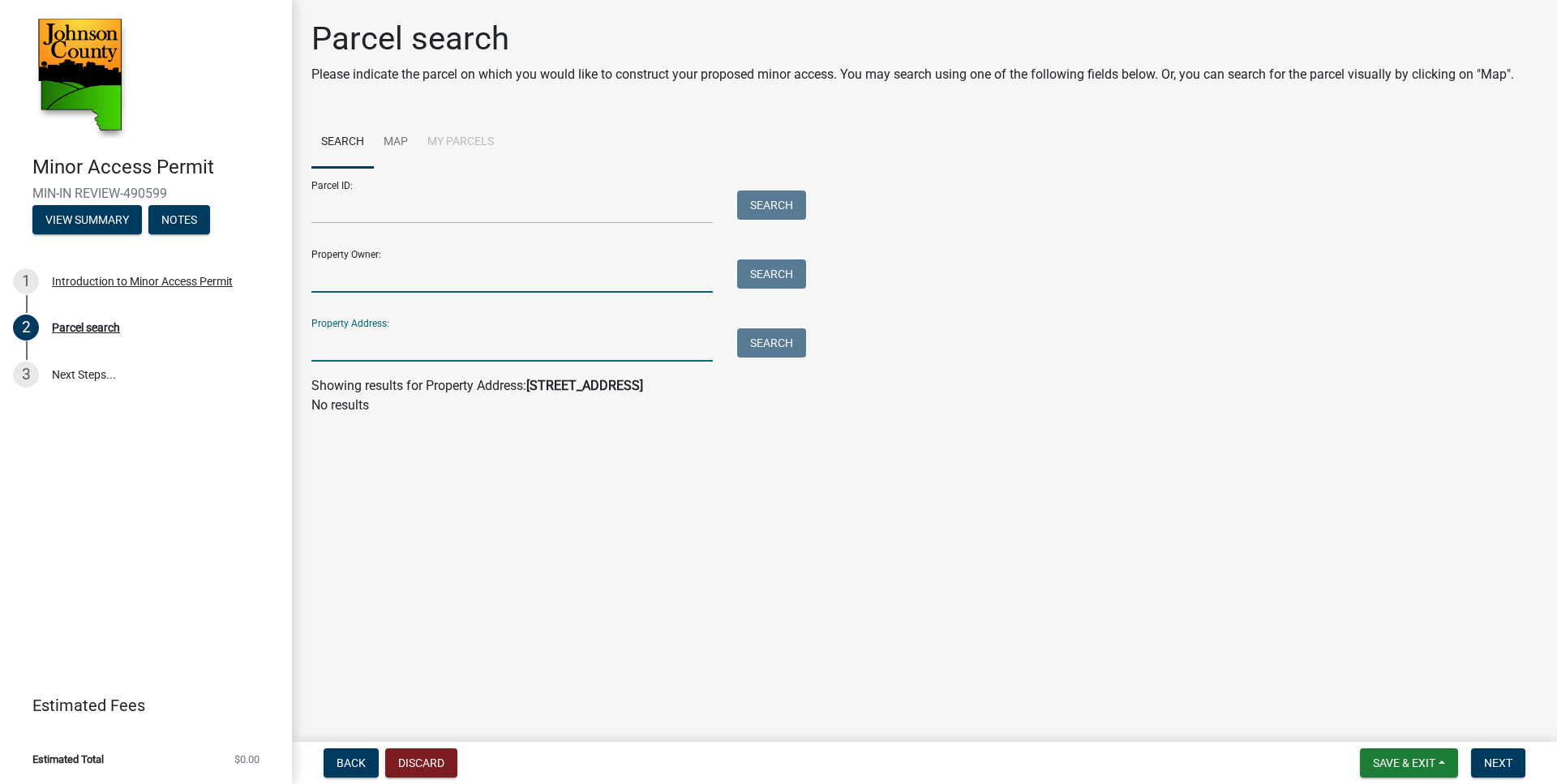
click at [349, 276] on input "Property Owner:" at bounding box center [512, 276] width 402 height 33
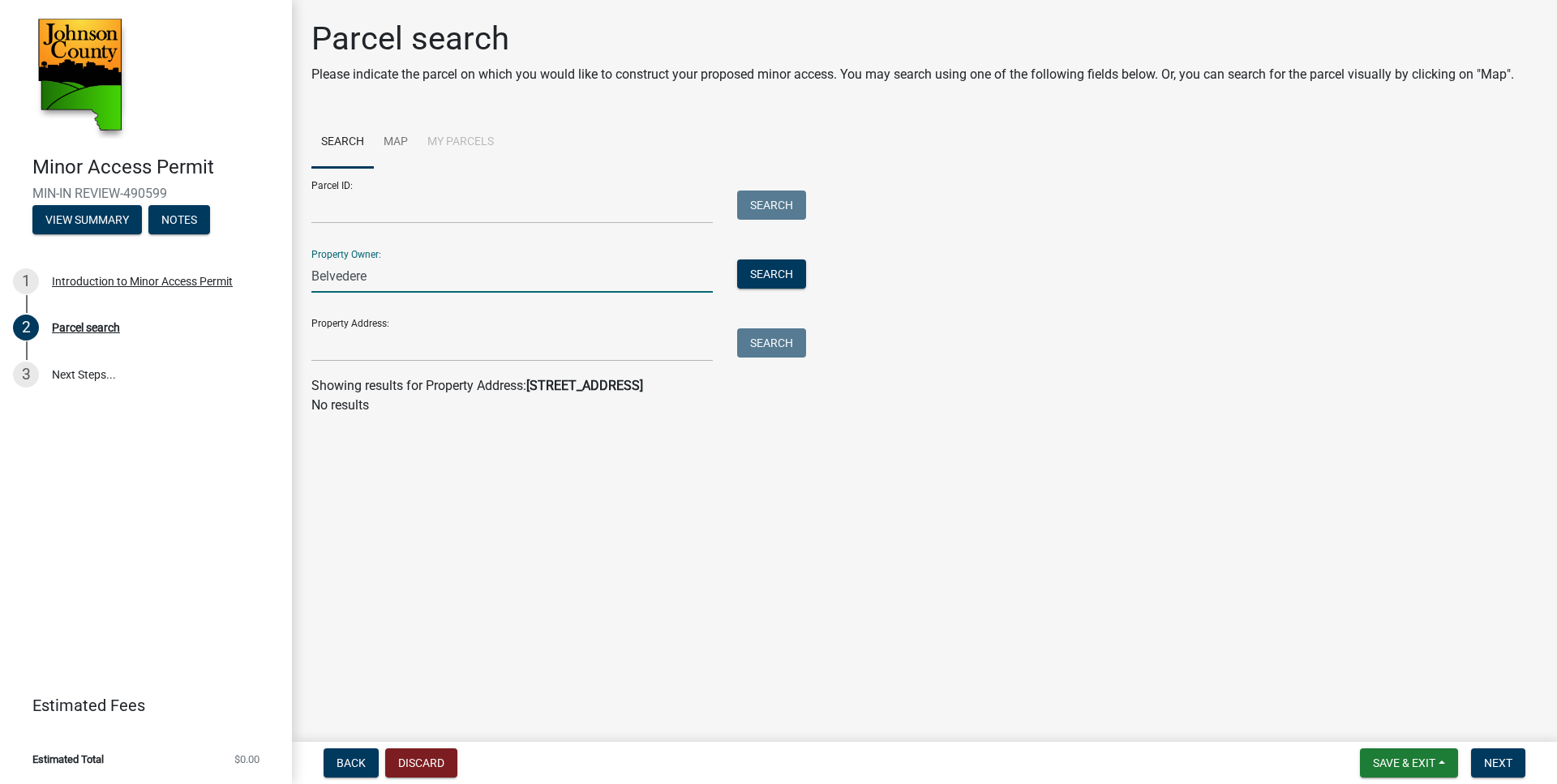
type input "Belvedere"
click at [794, 268] on button "Search" at bounding box center [771, 274] width 69 height 29
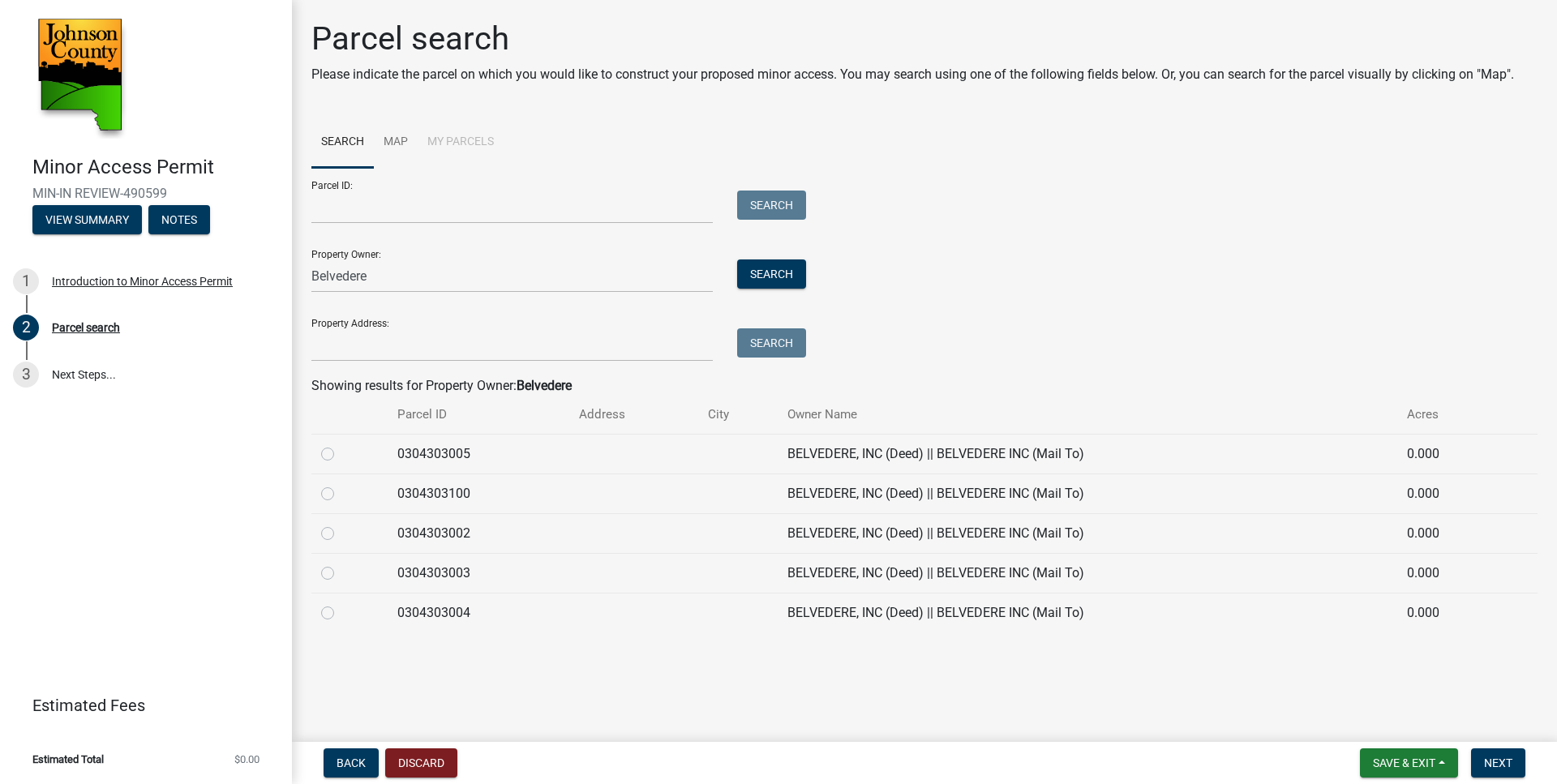
click at [341, 604] on label at bounding box center [341, 604] width 0 height 0
click at [341, 614] on input "radio" at bounding box center [346, 609] width 10 height 10
radio input "true"
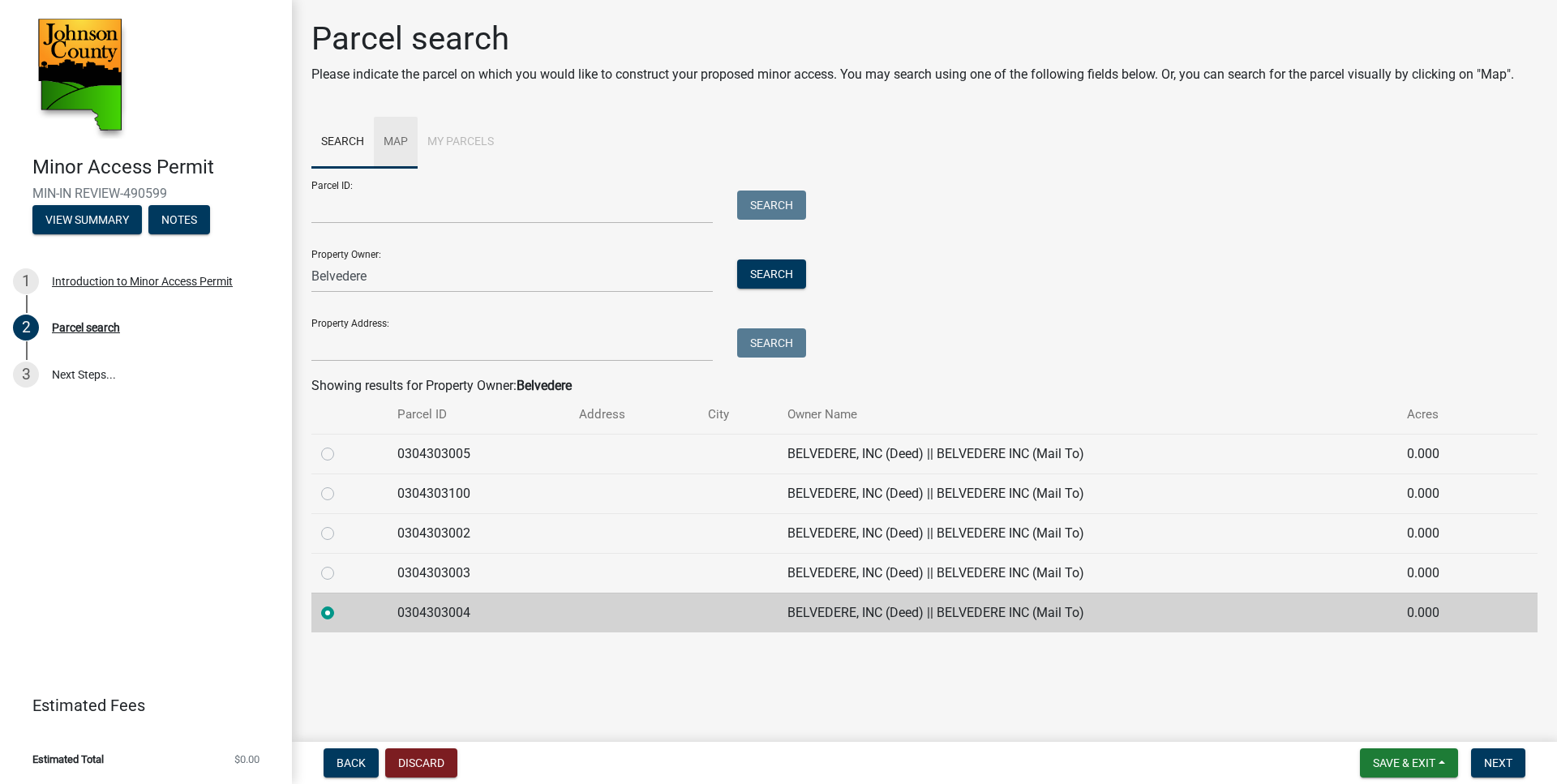
click at [400, 138] on link "Map" at bounding box center [396, 143] width 43 height 52
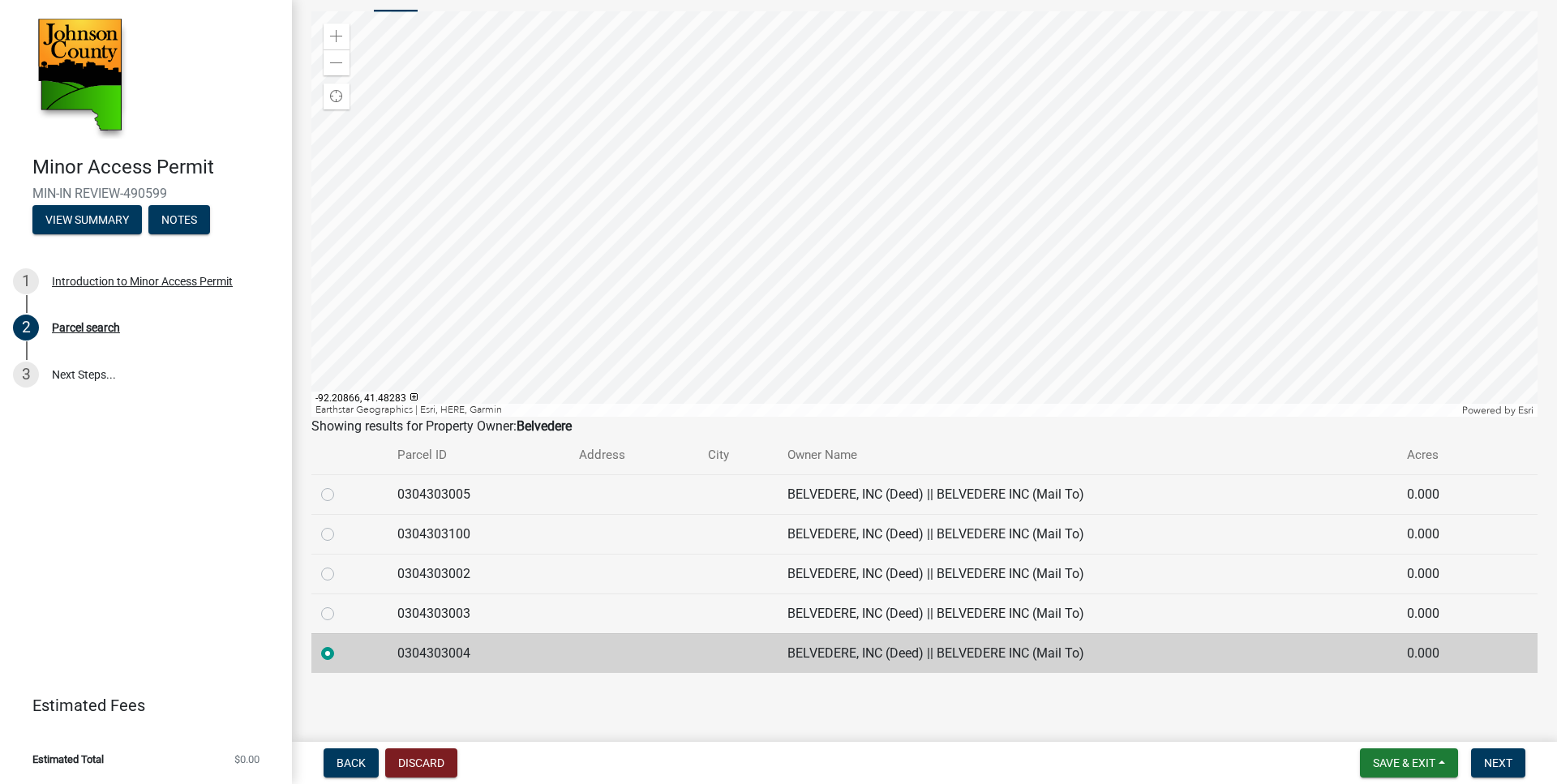
scroll to position [157, 0]
click at [341, 643] on label at bounding box center [341, 643] width 0 height 0
click at [341, 650] on input "radio" at bounding box center [346, 648] width 10 height 10
click at [341, 604] on label at bounding box center [341, 604] width 0 height 0
click at [341, 613] on input "radio" at bounding box center [346, 609] width 10 height 10
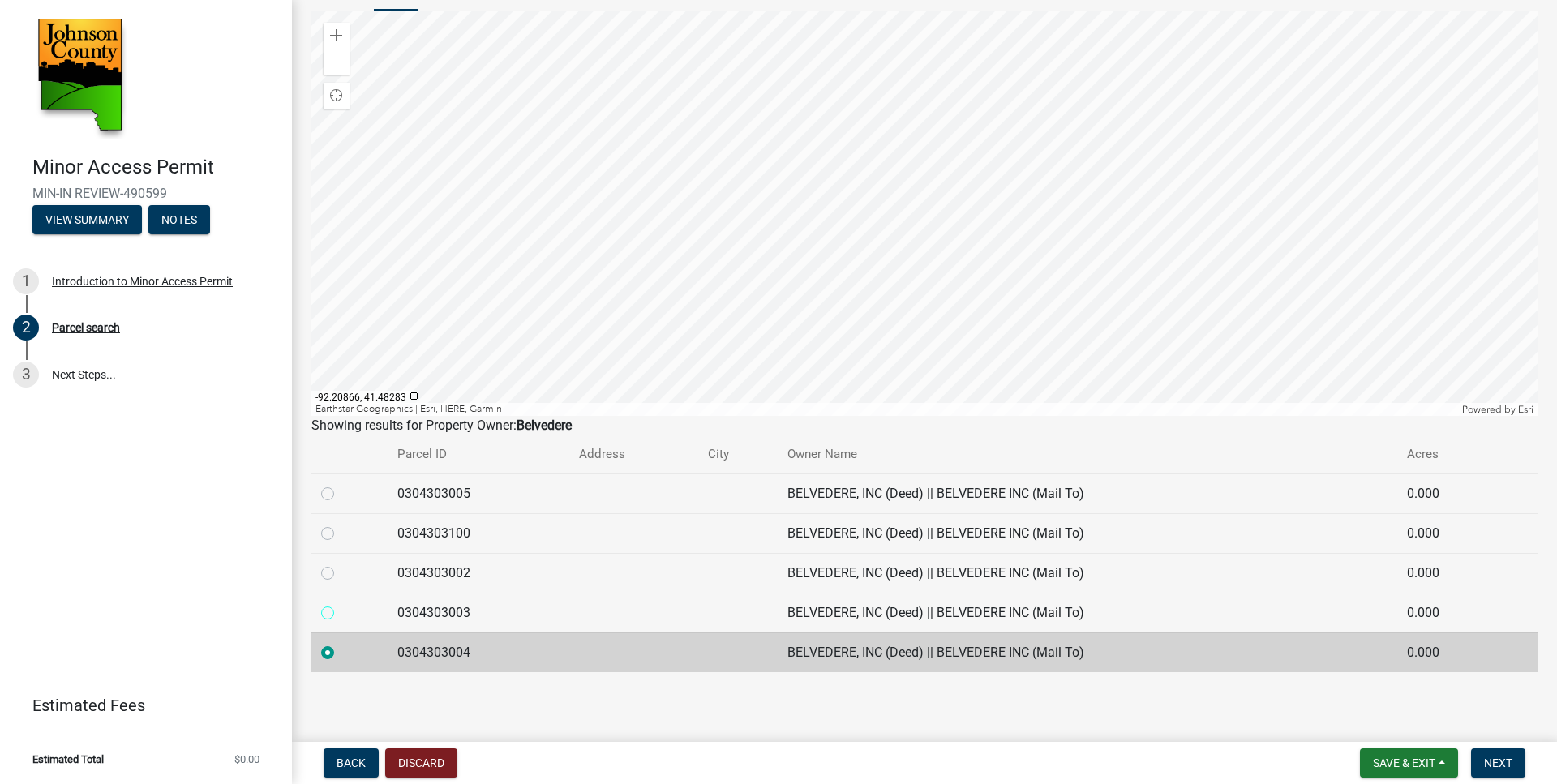
radio input "true"
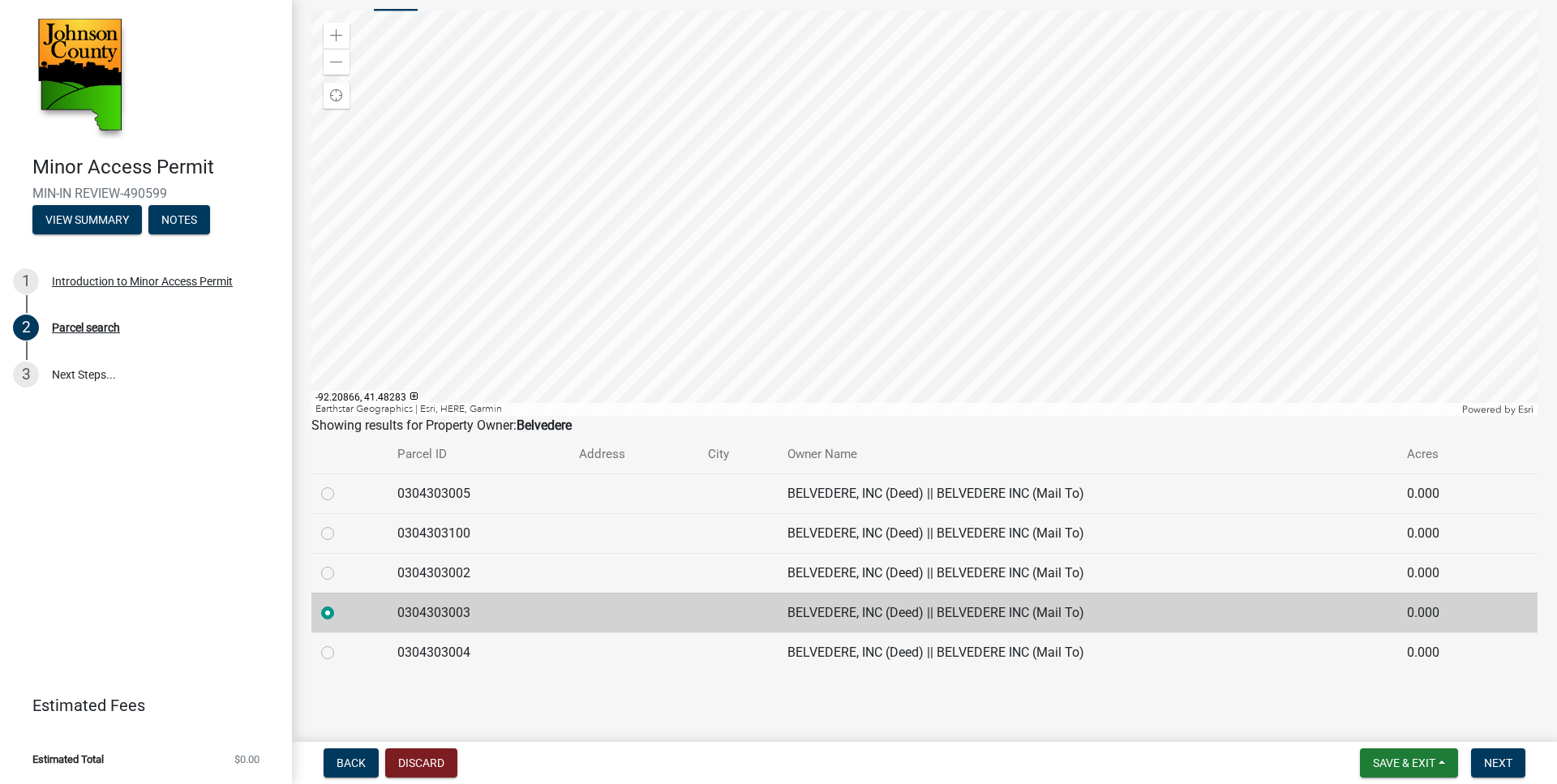
click at [341, 643] on label at bounding box center [341, 643] width 0 height 0
click at [341, 650] on input "radio" at bounding box center [346, 648] width 10 height 10
radio input "true"
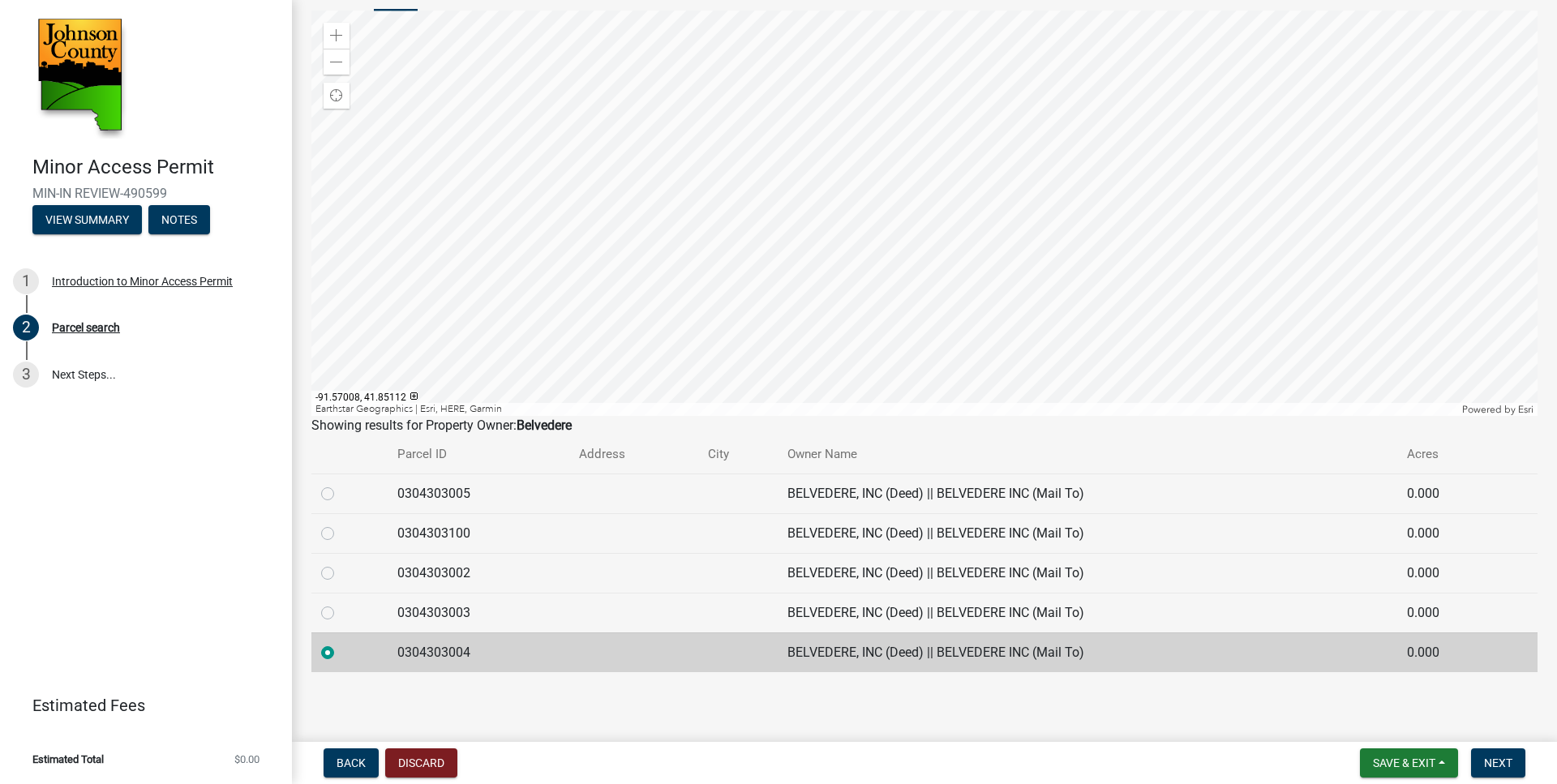
click at [965, 53] on div at bounding box center [925, 213] width 1227 height 406
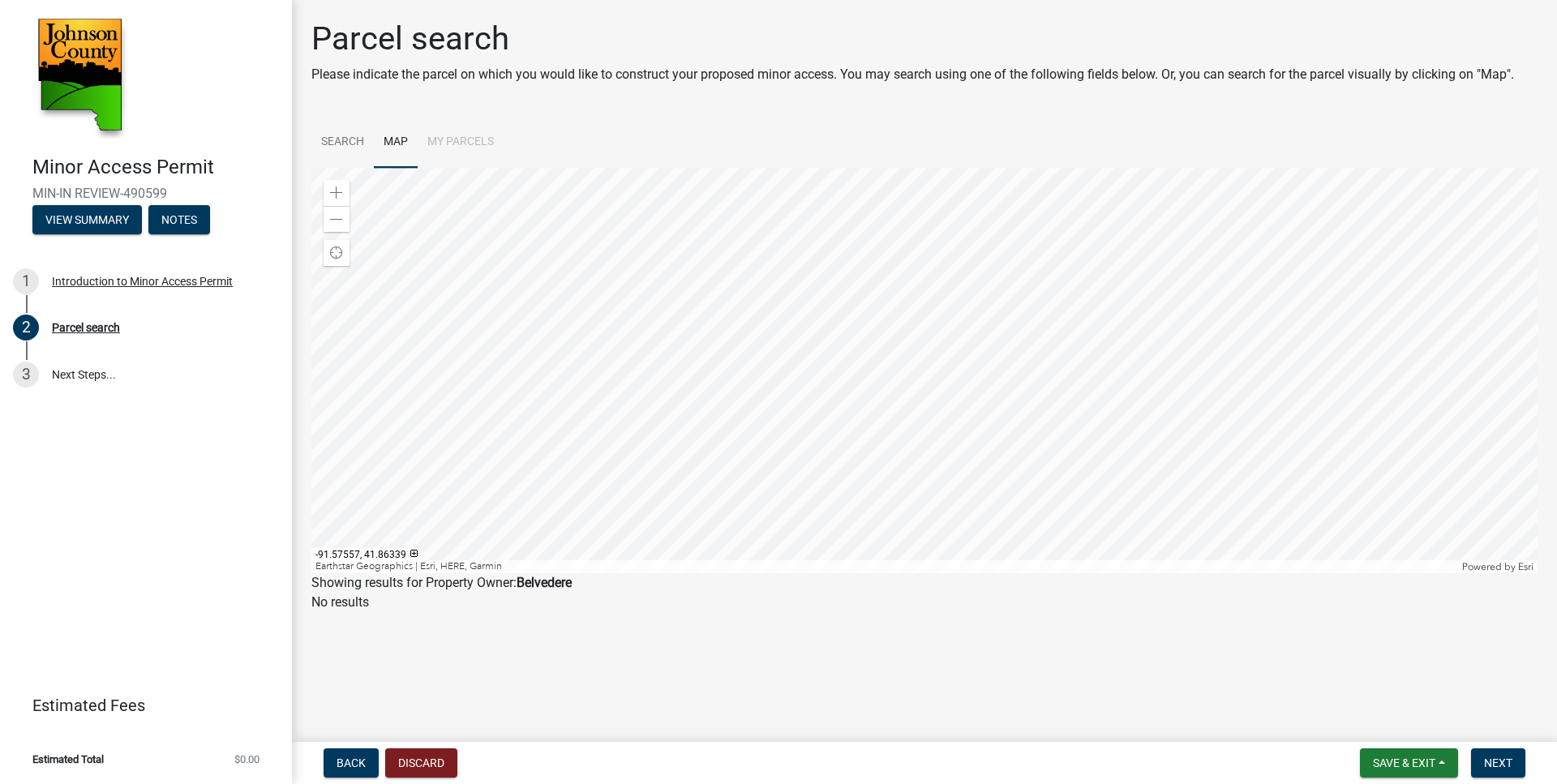
click at [961, 200] on div at bounding box center [925, 371] width 1227 height 406
click at [357, 137] on link "Search" at bounding box center [343, 143] width 62 height 52
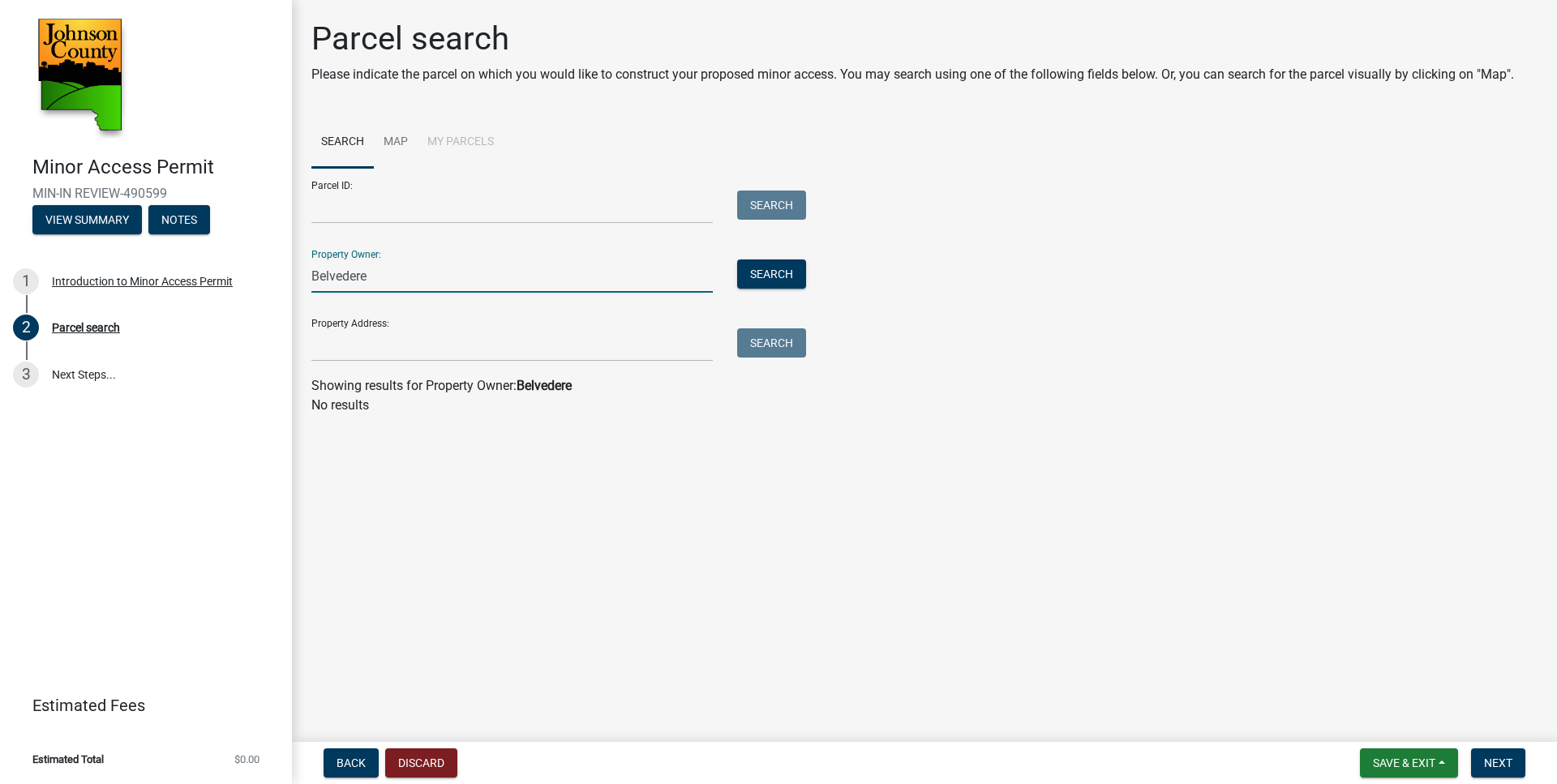
click at [383, 278] on input "Belvedere" at bounding box center [512, 276] width 402 height 33
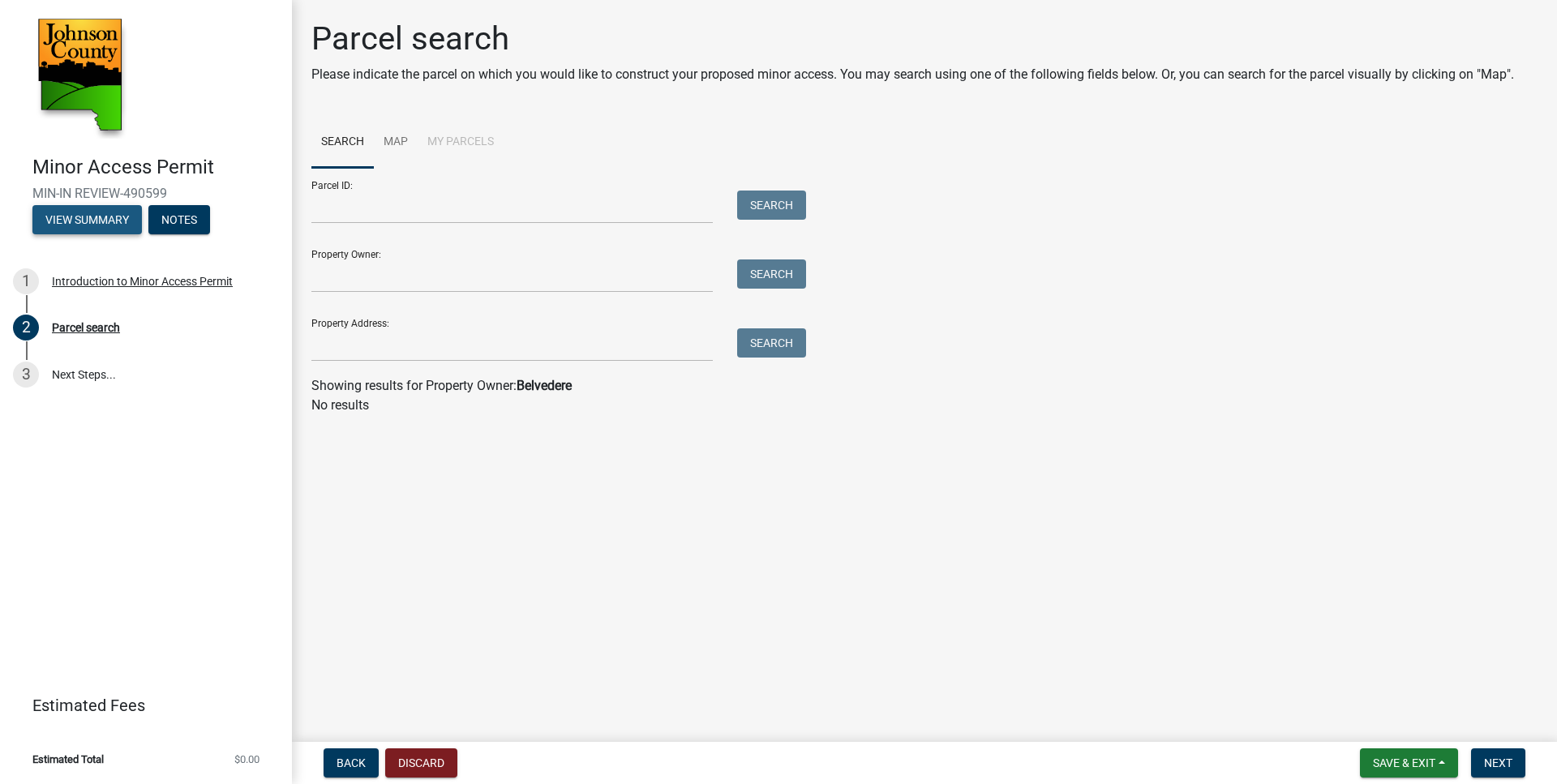
click at [82, 219] on button "View Summary" at bounding box center [87, 220] width 109 height 29
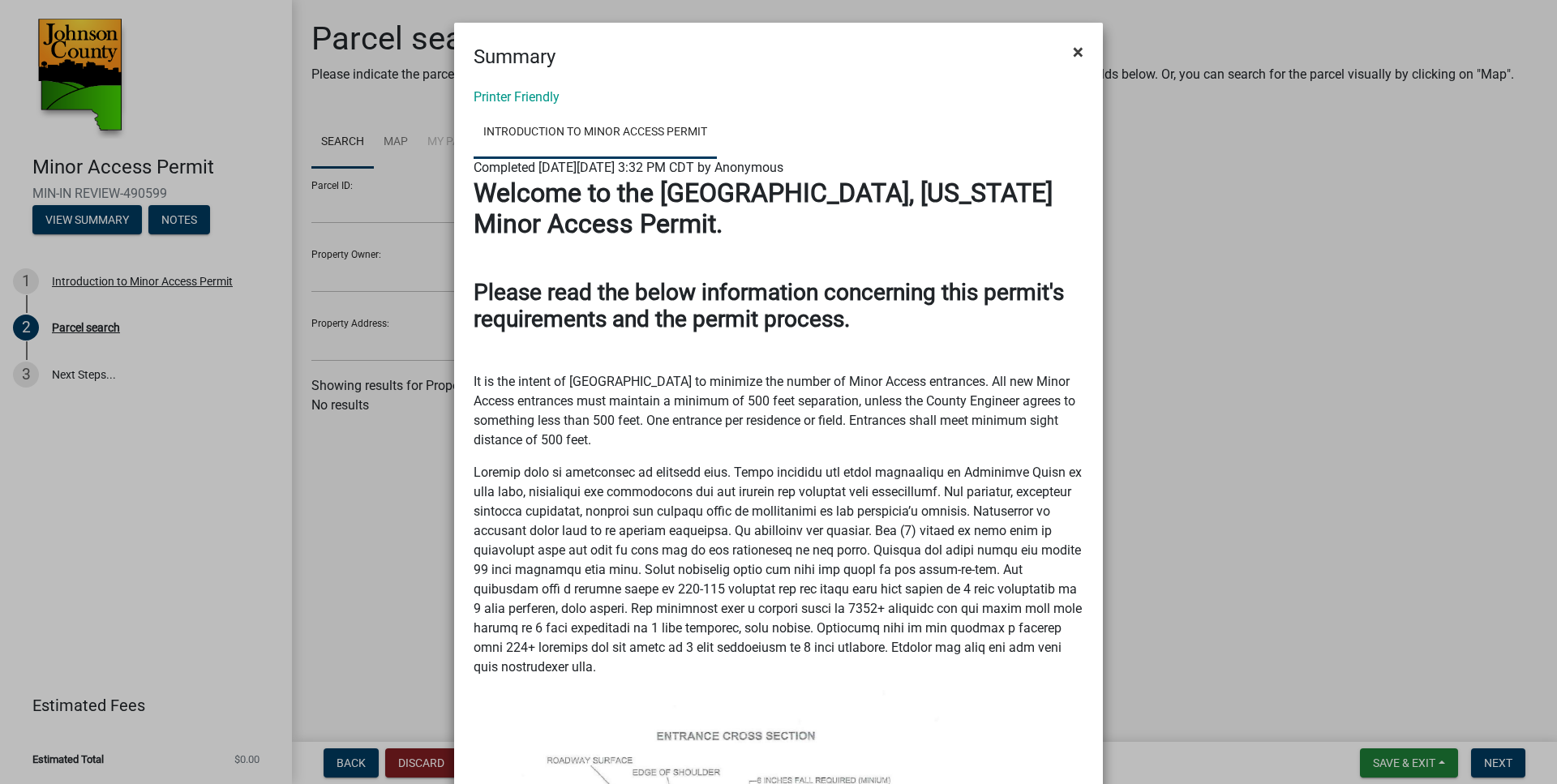
click at [1076, 48] on span "×" at bounding box center [1078, 52] width 10 height 23
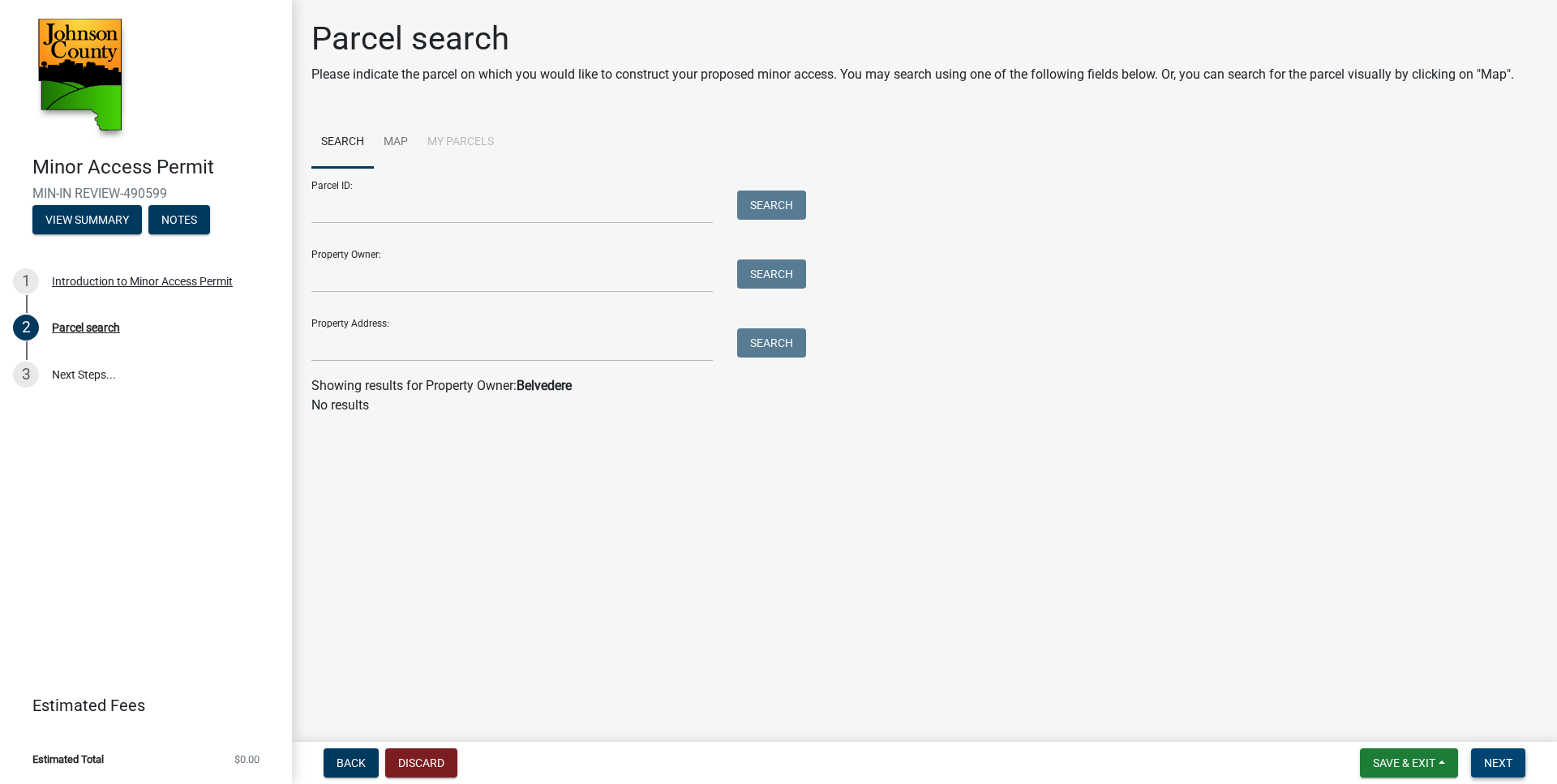
click at [1501, 761] on span "Next" at bounding box center [1498, 762] width 29 height 13
click at [465, 131] on li "My Parcels" at bounding box center [461, 143] width 86 height 52
click at [397, 142] on link "Map" at bounding box center [396, 143] width 43 height 52
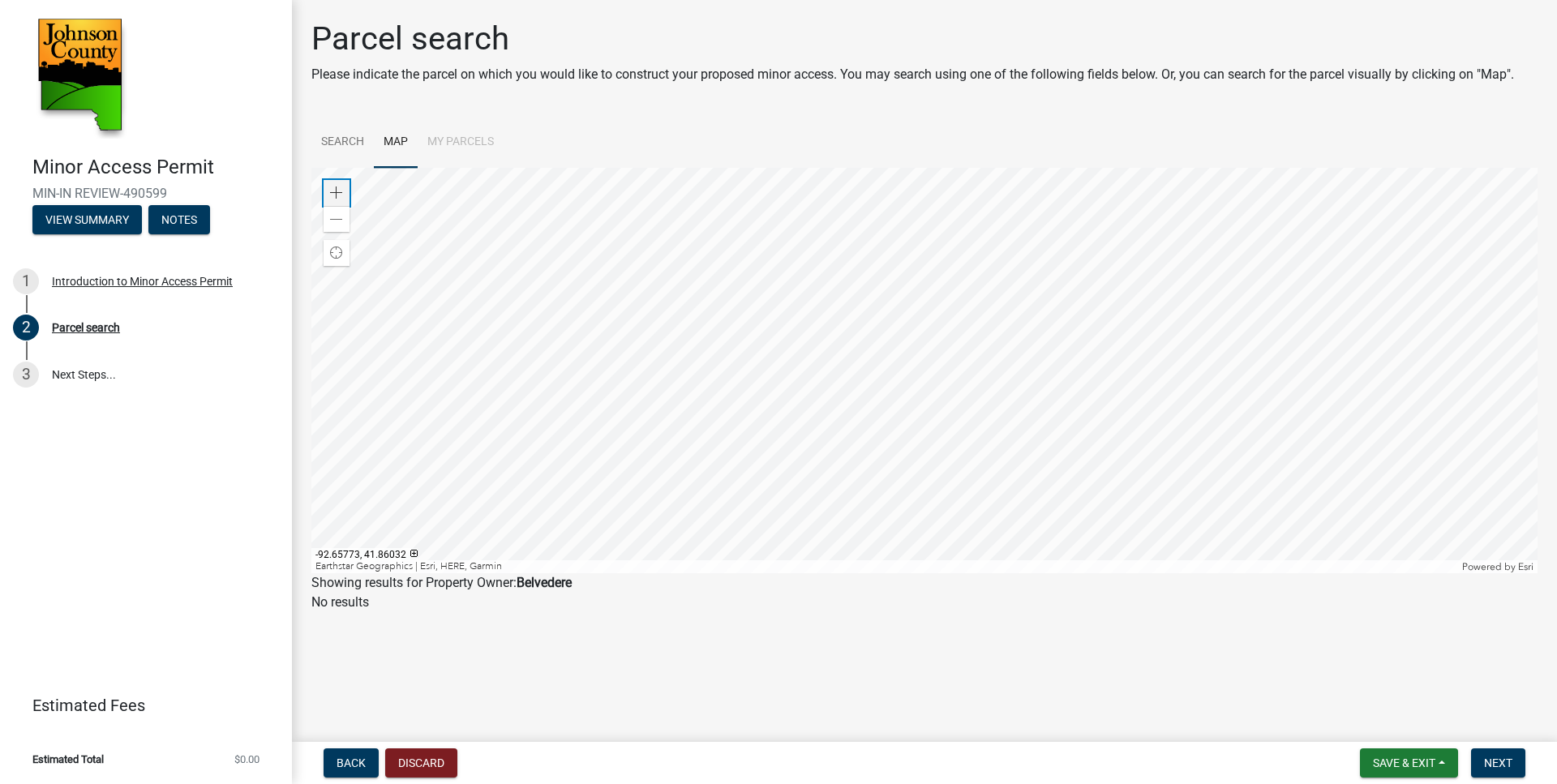
click at [338, 190] on span at bounding box center [337, 193] width 13 height 13
click at [1038, 536] on div at bounding box center [925, 371] width 1227 height 406
click at [968, 467] on div at bounding box center [925, 371] width 1227 height 406
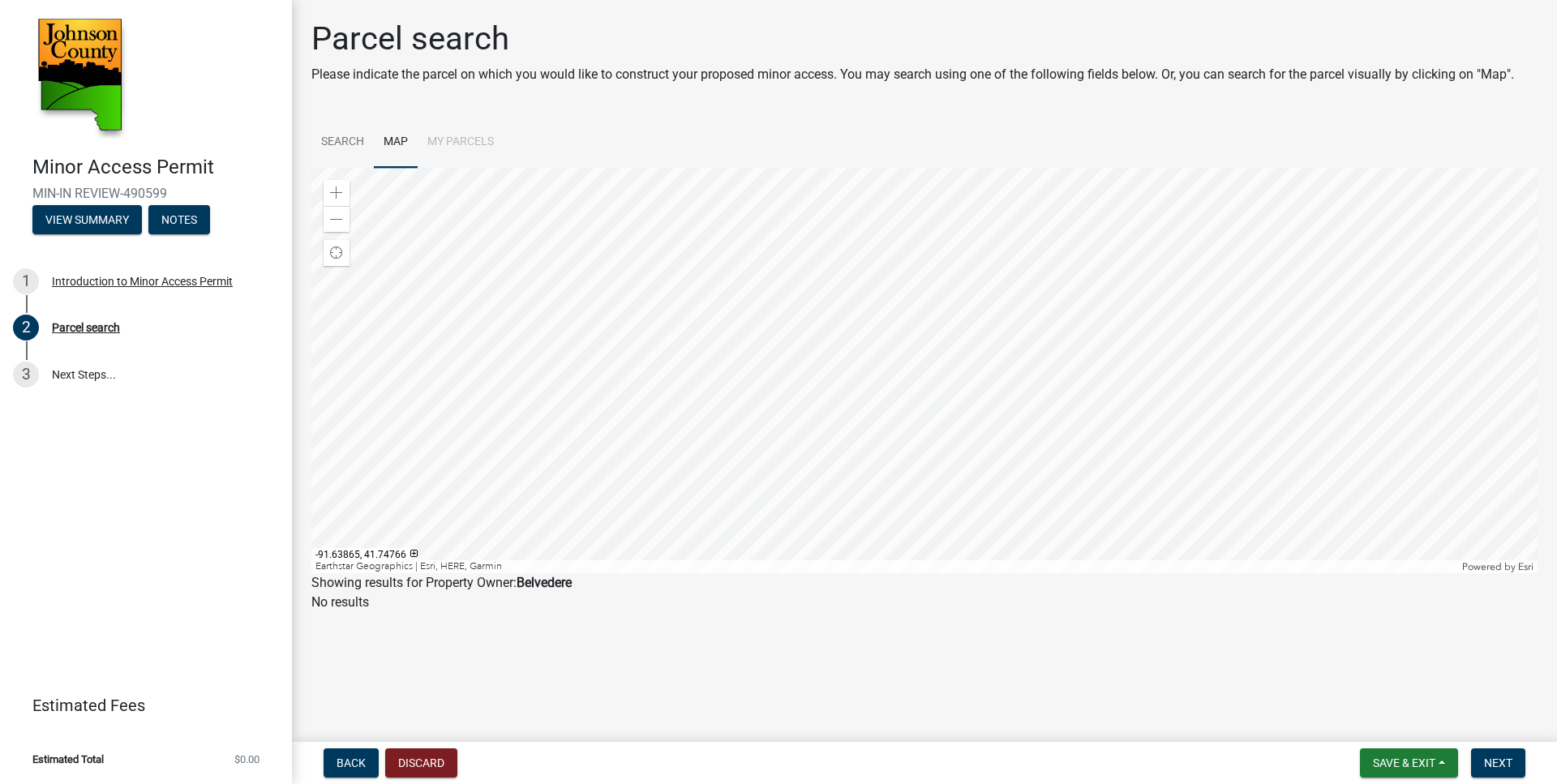
click at [911, 455] on div at bounding box center [925, 371] width 1227 height 406
click at [935, 469] on div at bounding box center [925, 371] width 1227 height 406
click at [345, 194] on div "Zoom in" at bounding box center [337, 193] width 26 height 26
click at [343, 193] on span at bounding box center [337, 193] width 13 height 13
click at [340, 191] on span at bounding box center [337, 193] width 13 height 13
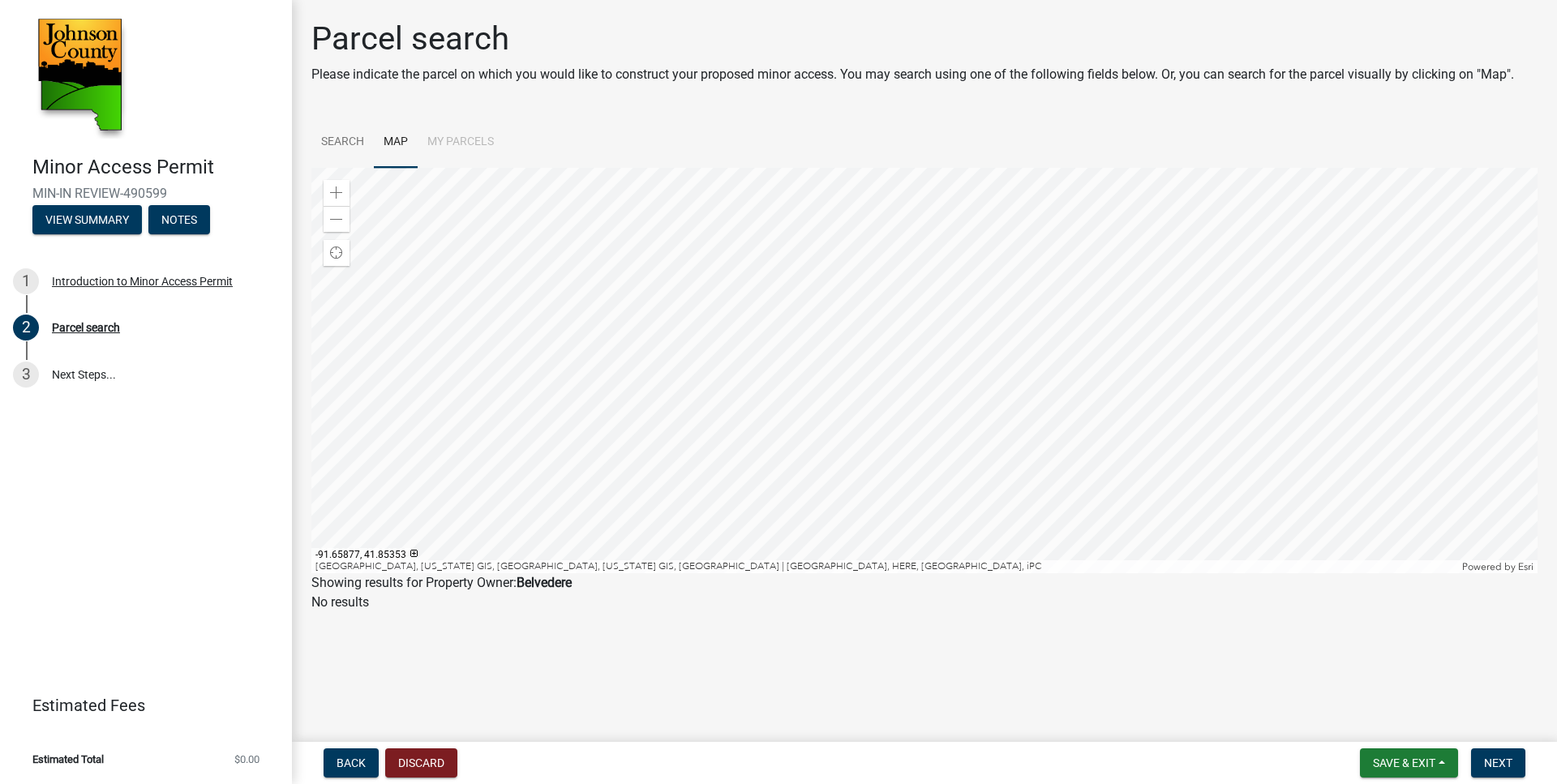
click at [1177, 376] on div at bounding box center [925, 371] width 1227 height 406
click at [872, 282] on div at bounding box center [925, 371] width 1227 height 406
click at [656, 319] on div at bounding box center [925, 371] width 1227 height 406
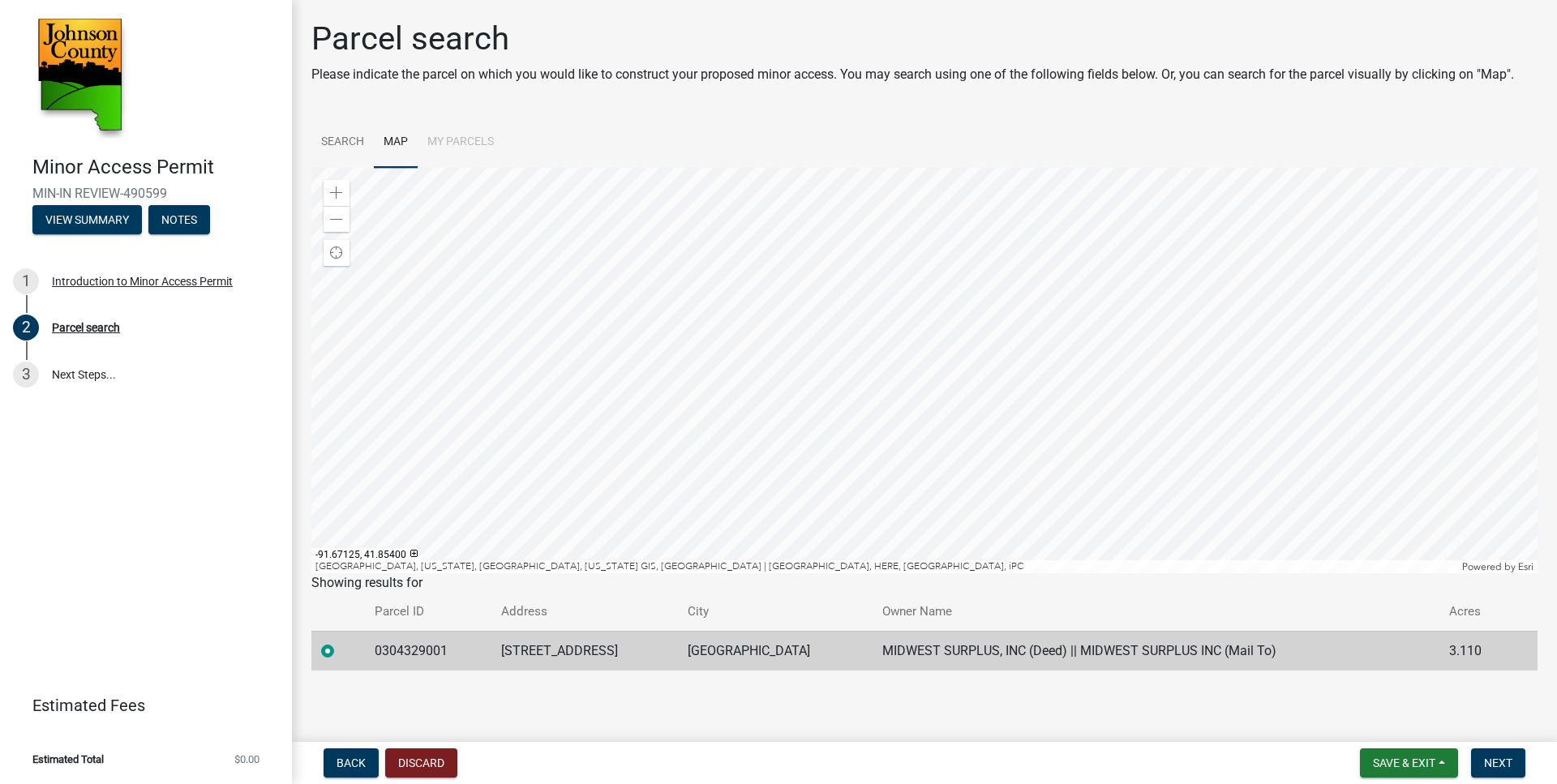
click at [705, 352] on div at bounding box center [925, 371] width 1227 height 406
click at [696, 361] on div at bounding box center [925, 371] width 1227 height 406
click at [867, 329] on div at bounding box center [925, 371] width 1227 height 406
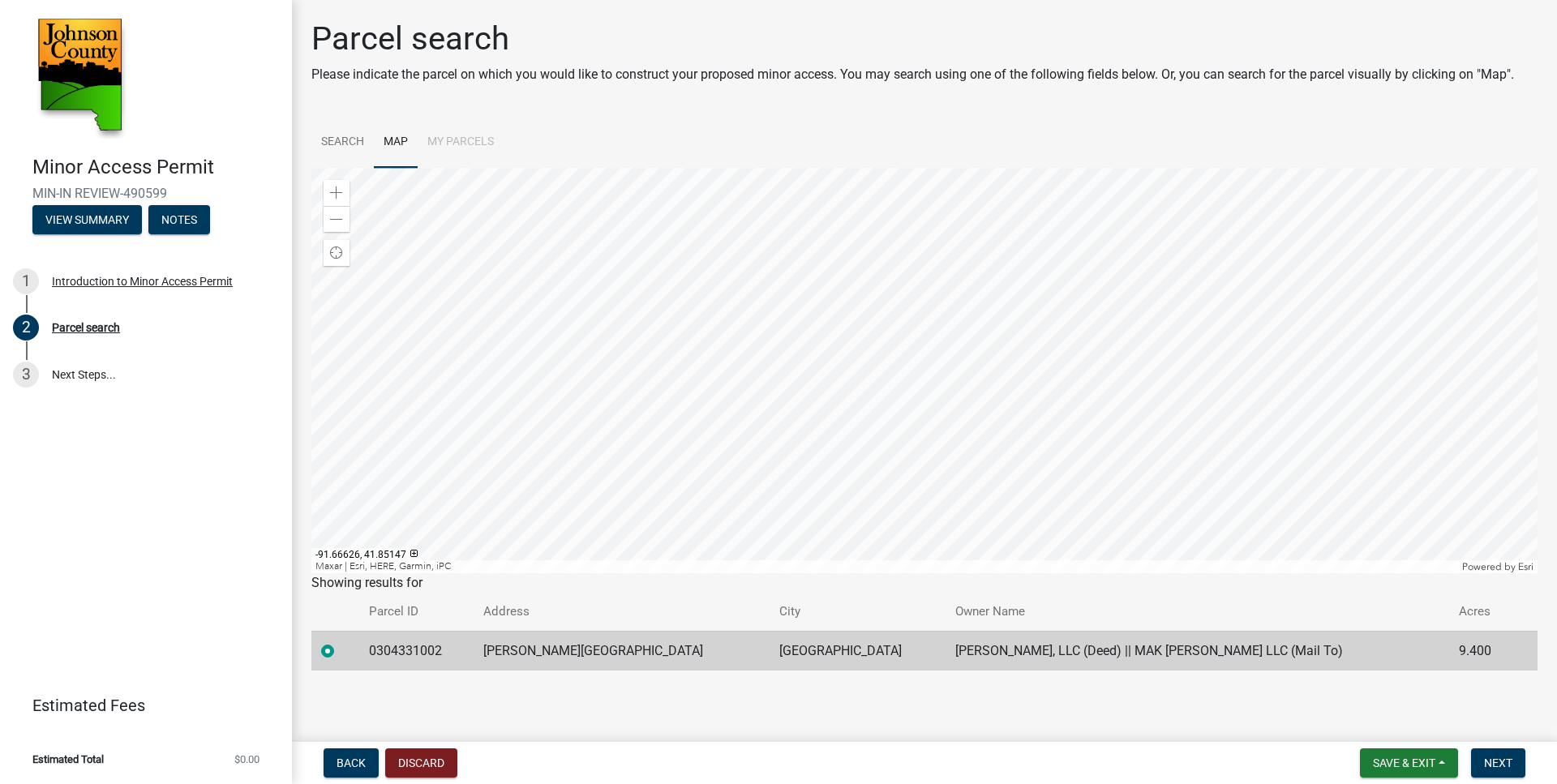
click at [839, 483] on div at bounding box center [925, 371] width 1227 height 406
click at [838, 354] on div at bounding box center [925, 371] width 1227 height 406
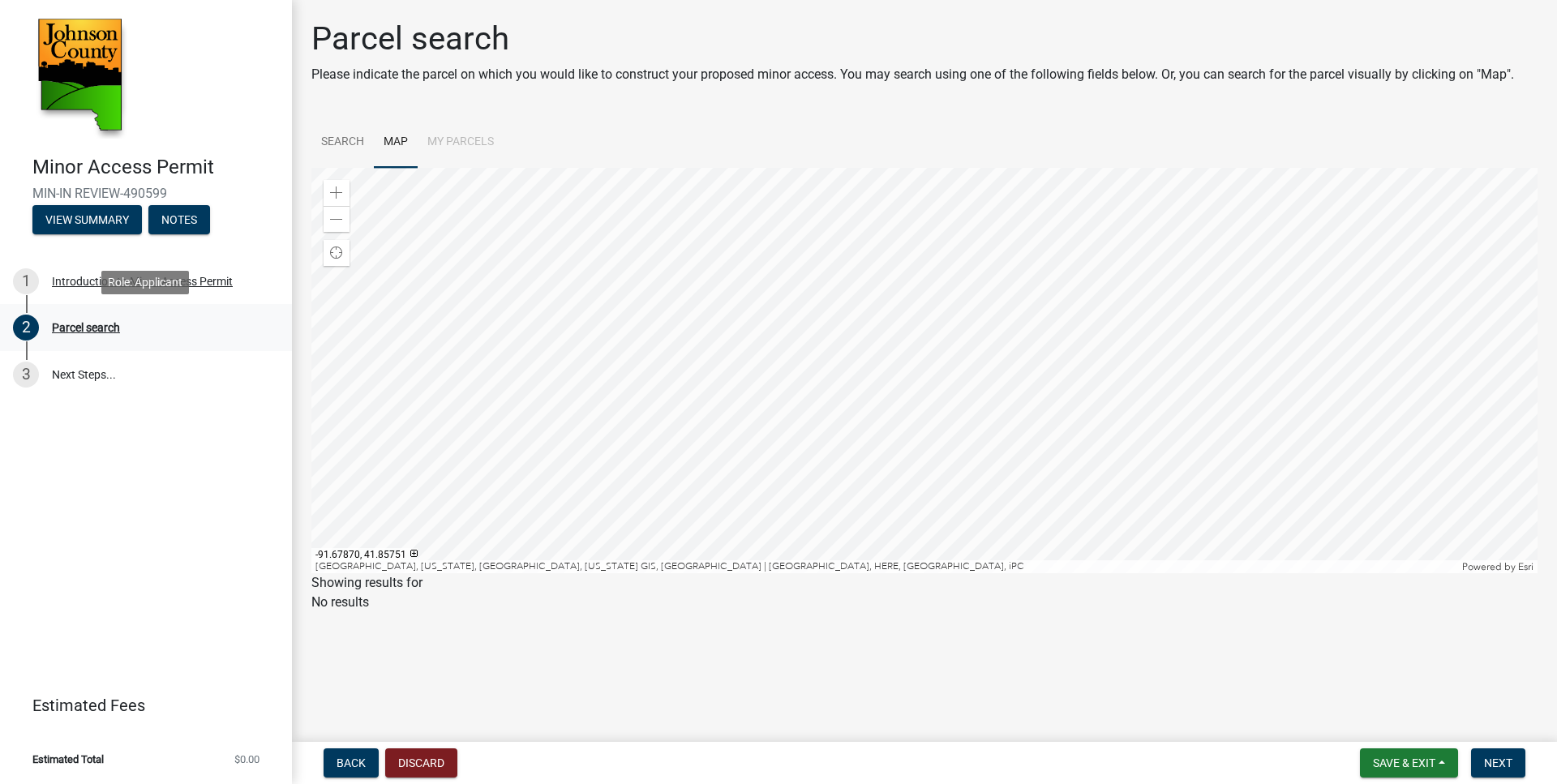
click at [82, 328] on div "Parcel search" at bounding box center [86, 327] width 69 height 11
drag, startPoint x: 71, startPoint y: 370, endPoint x: 182, endPoint y: 378, distance: 111.3
click at [73, 370] on link "3 Next Steps..." at bounding box center [146, 375] width 292 height 47
click at [425, 763] on button "Discard" at bounding box center [421, 763] width 72 height 29
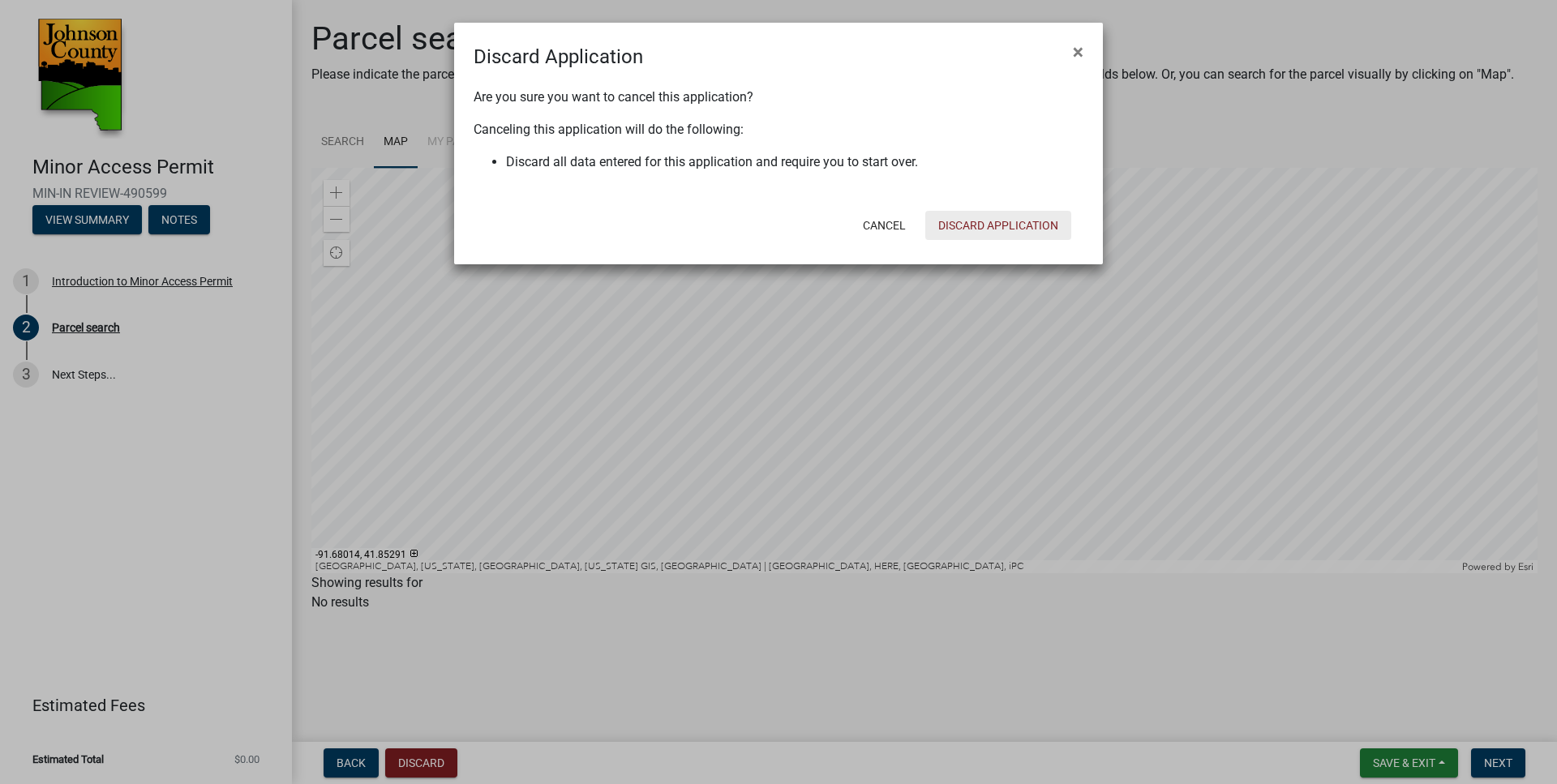
click at [982, 229] on button "Discard Application" at bounding box center [998, 225] width 146 height 29
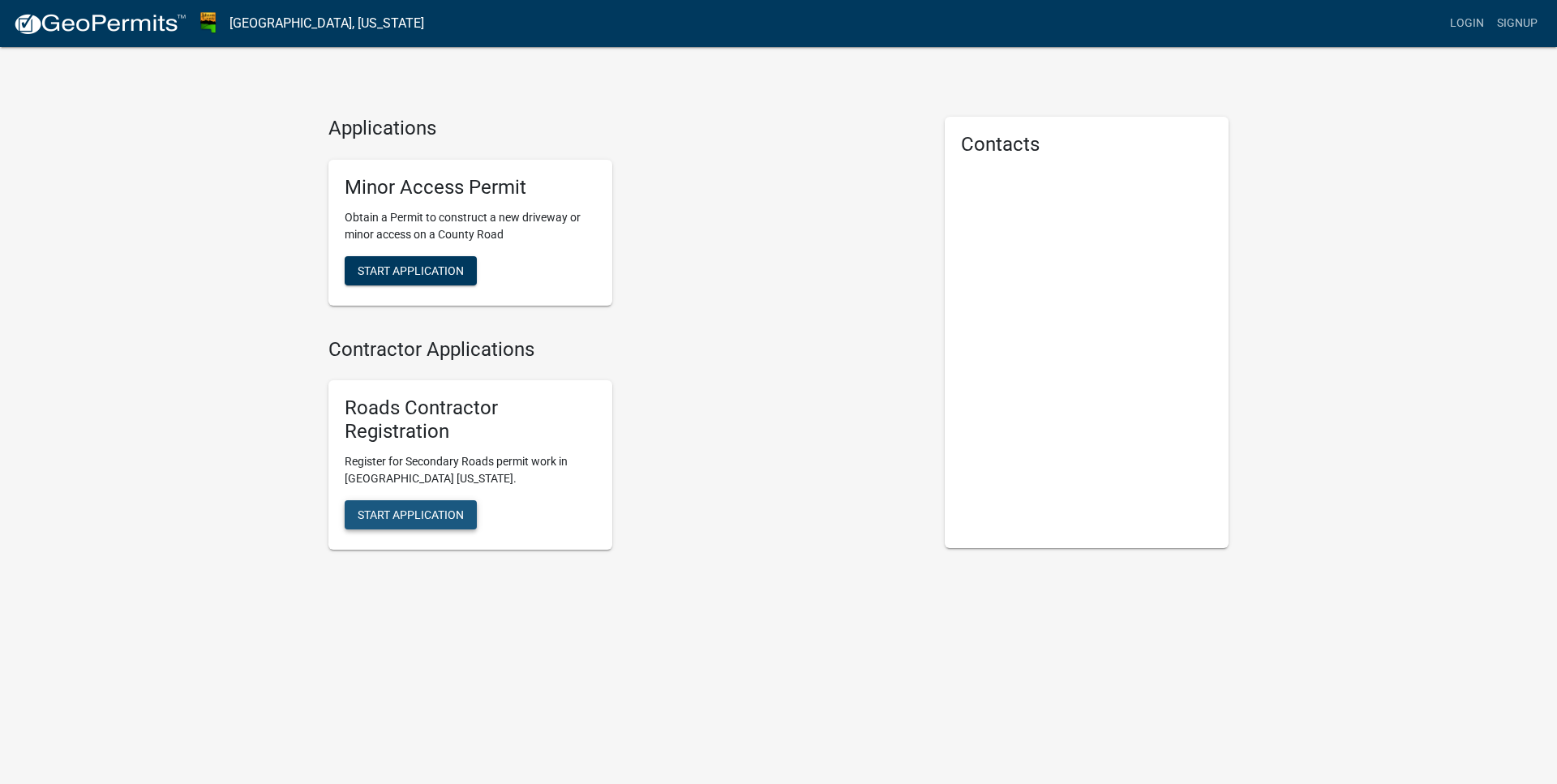
click at [398, 513] on span "Start Application" at bounding box center [410, 513] width 106 height 13
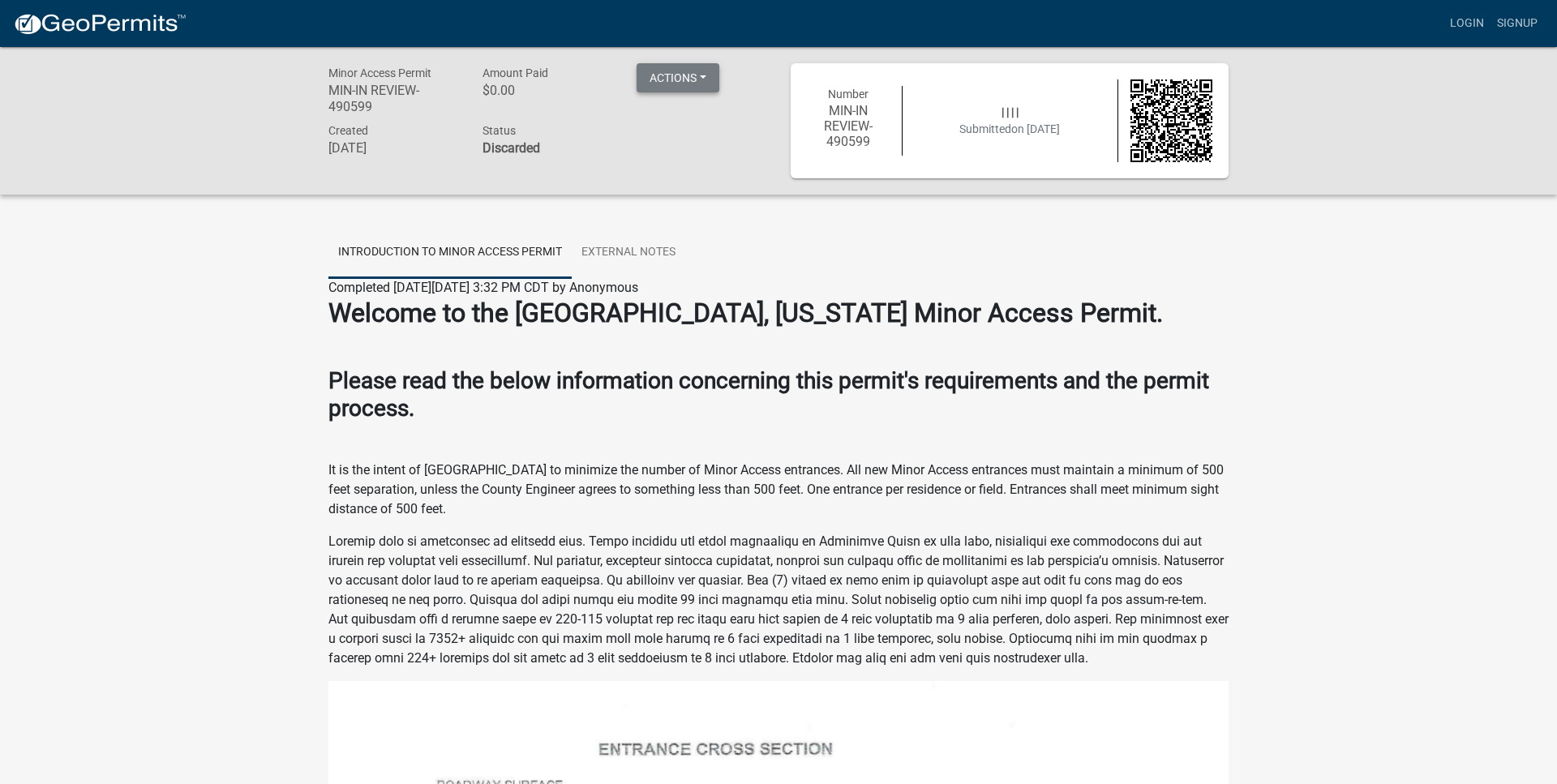
click at [695, 79] on button "Actions" at bounding box center [677, 78] width 82 height 29
click at [695, 78] on button "Actions" at bounding box center [677, 78] width 82 height 29
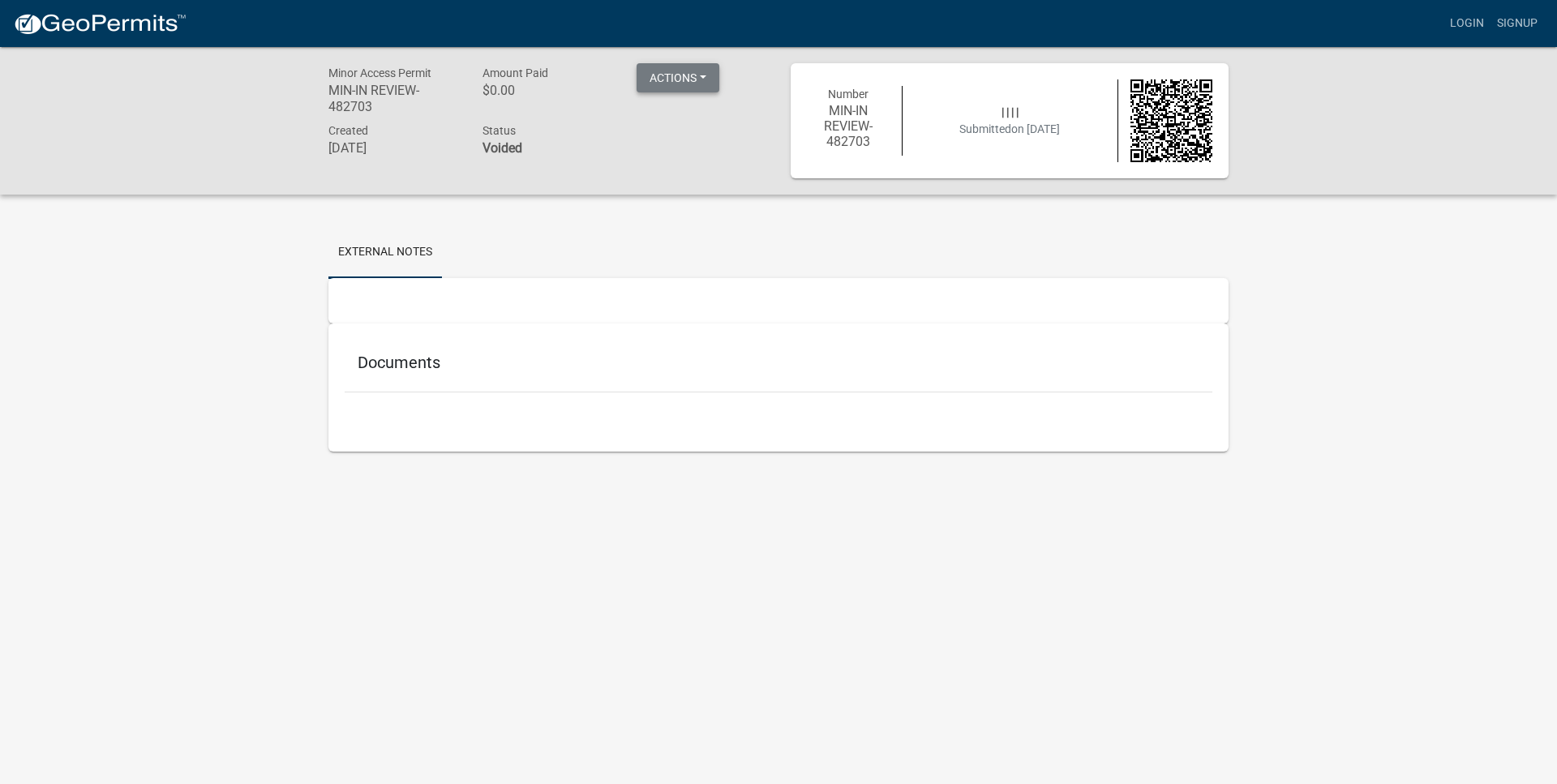
click at [680, 77] on button "Actions" at bounding box center [677, 78] width 82 height 29
click at [394, 368] on h5 "Documents" at bounding box center [778, 363] width 842 height 19
drag, startPoint x: 370, startPoint y: 226, endPoint x: 379, endPoint y: 276, distance: 50.8
click at [370, 230] on div "External Notes Documents" at bounding box center [779, 343] width 925 height 257
click at [379, 278] on link "External Notes" at bounding box center [385, 253] width 114 height 52
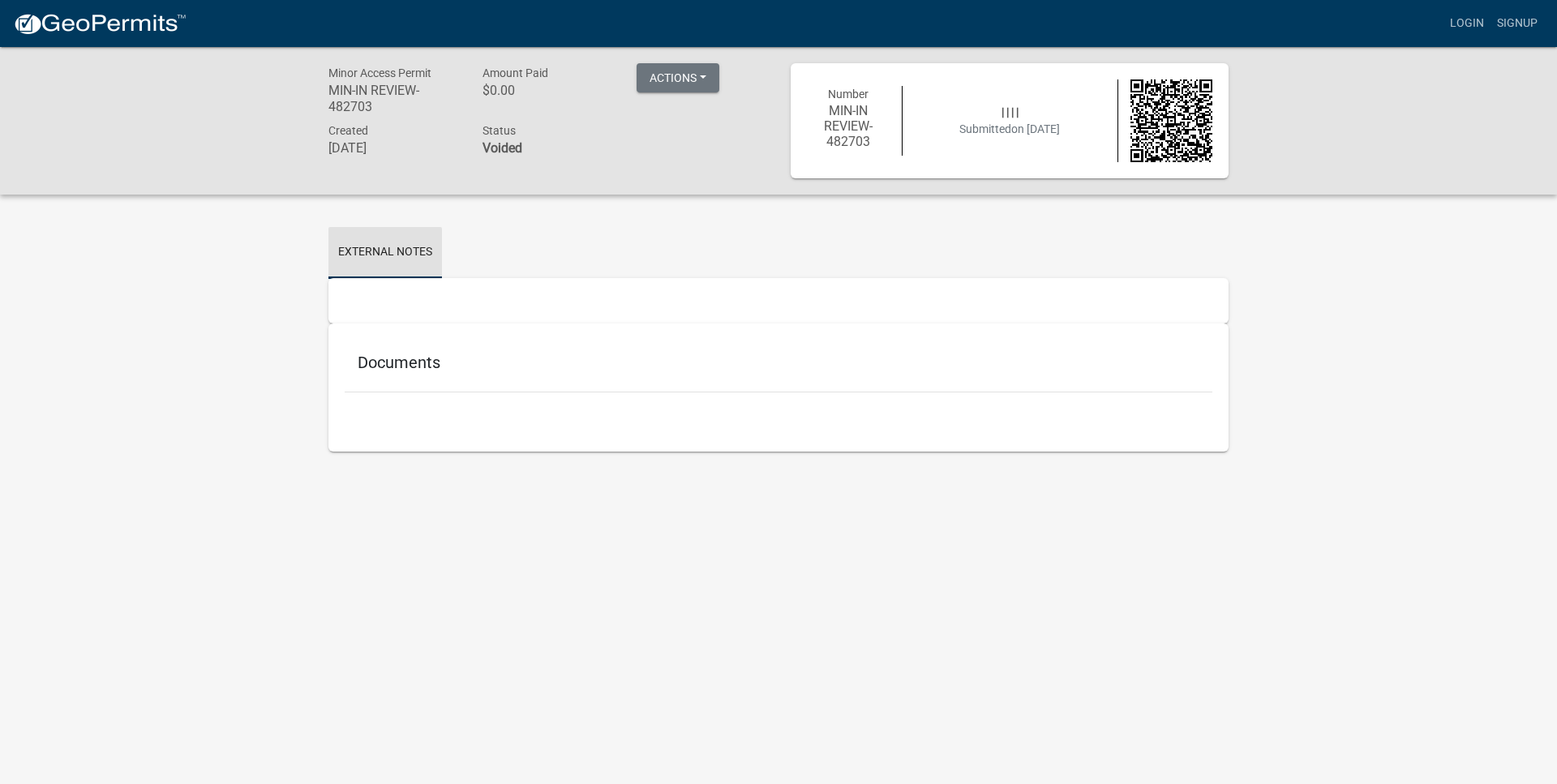
click at [381, 439] on div "Documents" at bounding box center [779, 388] width 900 height 128
click at [378, 367] on h5 "Documents" at bounding box center [778, 363] width 842 height 19
click at [407, 252] on link "External Notes" at bounding box center [385, 253] width 114 height 52
